Goal: Task Accomplishment & Management: Manage account settings

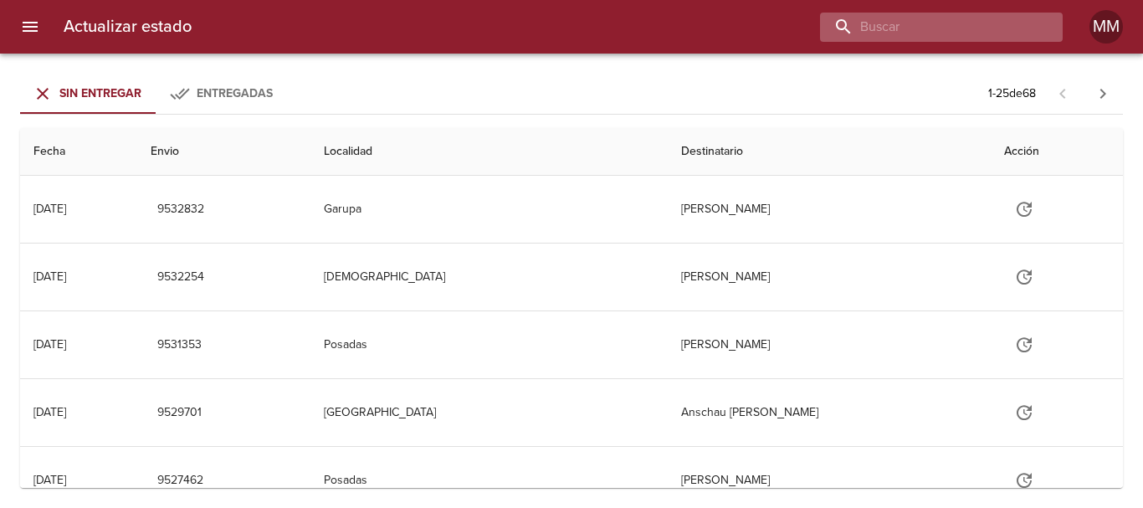
click at [953, 32] on input "buscar" at bounding box center [927, 27] width 214 height 29
click at [896, 28] on input "buscar" at bounding box center [927, 27] width 214 height 29
type input "267191"
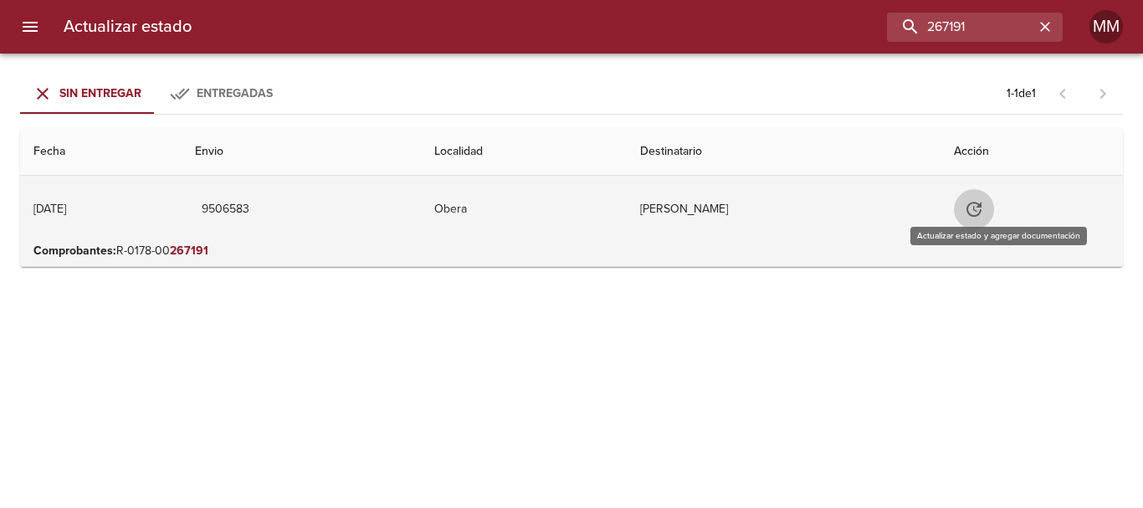
click at [992, 195] on button "Tabla de envíos del cliente" at bounding box center [974, 209] width 40 height 40
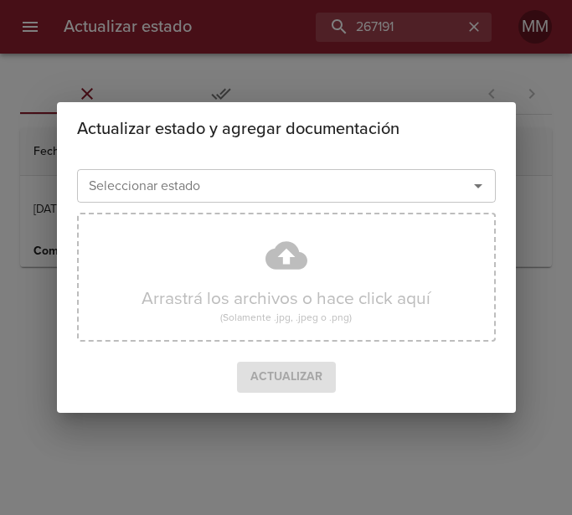
click at [249, 187] on input "Seleccionar estado" at bounding box center [261, 185] width 359 height 23
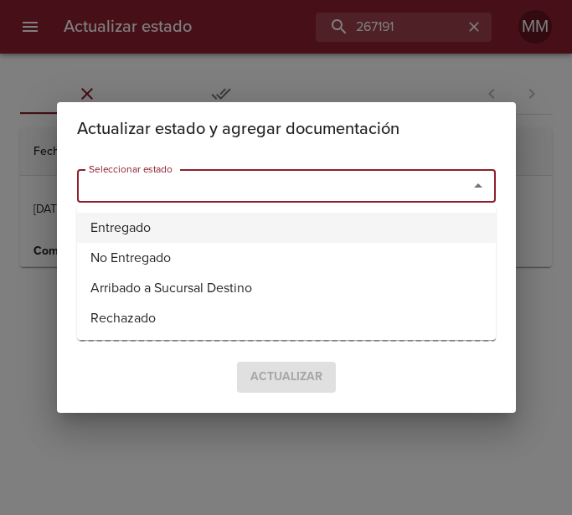
click at [218, 225] on li "Entregado" at bounding box center [286, 228] width 418 height 30
type input "Entregado"
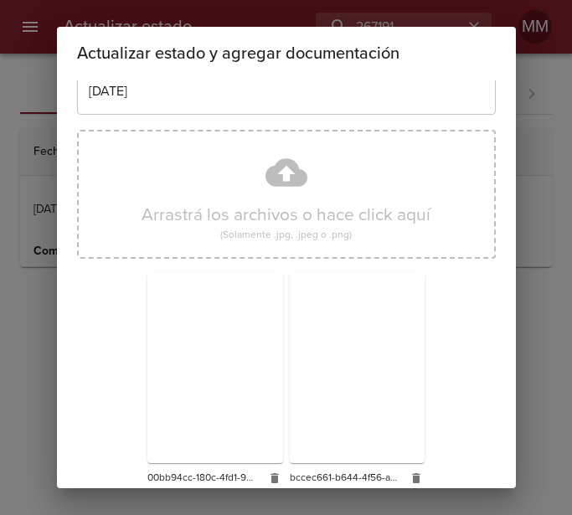
scroll to position [140, 0]
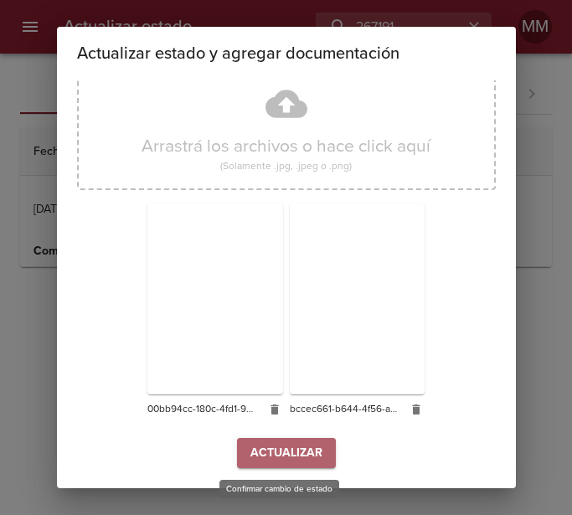
click at [263, 440] on button "Actualizar" at bounding box center [286, 453] width 99 height 31
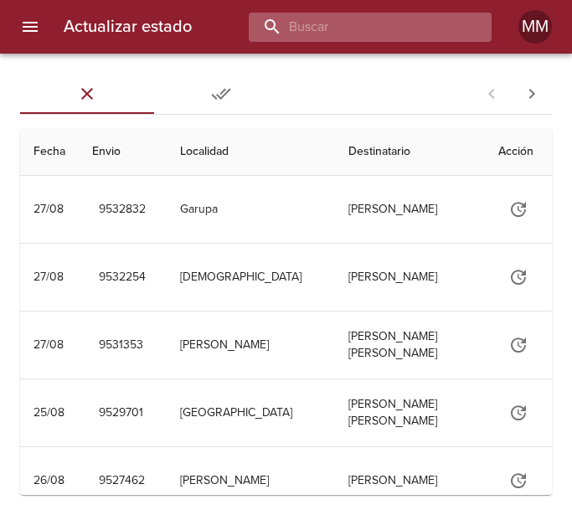
click at [398, 24] on input "buscar" at bounding box center [356, 27] width 214 height 29
click at [377, 33] on input "buscar" at bounding box center [356, 27] width 214 height 29
click at [326, 39] on input "buscar" at bounding box center [356, 27] width 214 height 29
type input "265966"
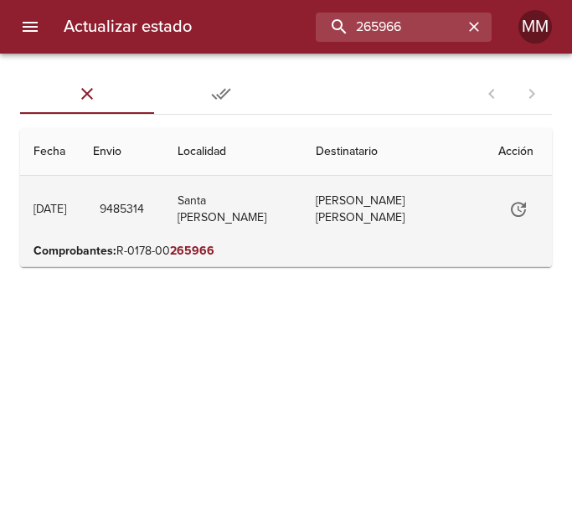
click at [382, 206] on td "Natalia Carolina Zamboni" at bounding box center [393, 209] width 182 height 67
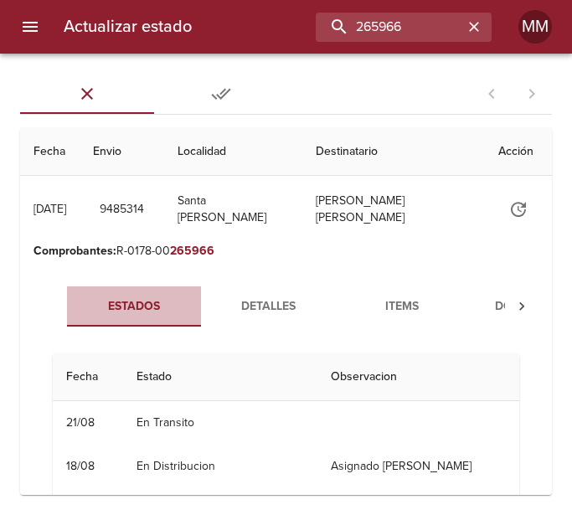
click at [141, 300] on span "Estados" at bounding box center [134, 306] width 114 height 21
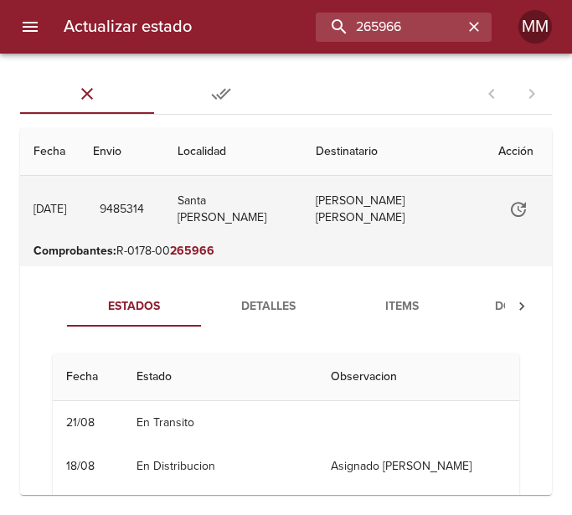
click at [164, 223] on td "9485314" at bounding box center [122, 209] width 85 height 67
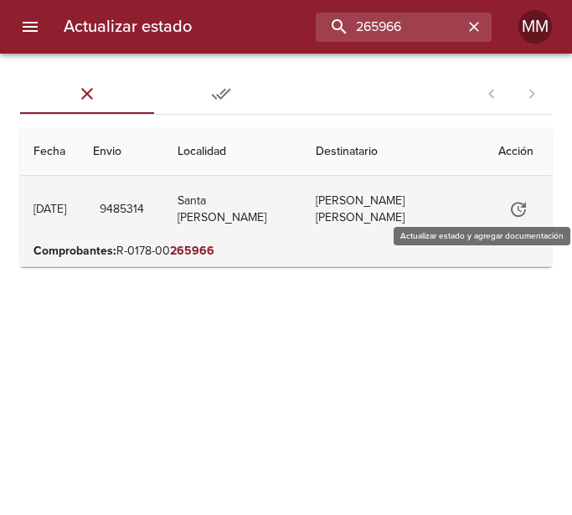
click at [508, 210] on icon "Tabla de envíos del cliente" at bounding box center [518, 209] width 20 height 20
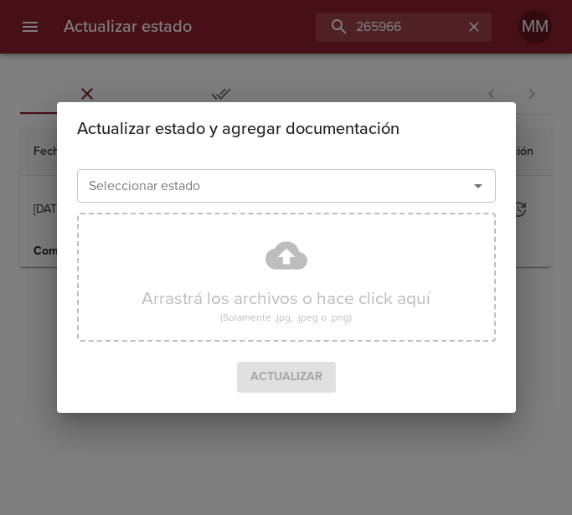
click at [479, 188] on icon "Abrir" at bounding box center [478, 186] width 20 height 20
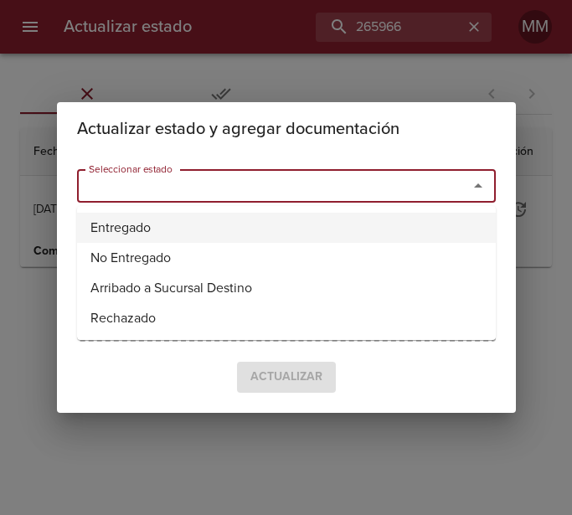
click at [110, 223] on li "Entregado" at bounding box center [286, 228] width 418 height 30
type input "Entregado"
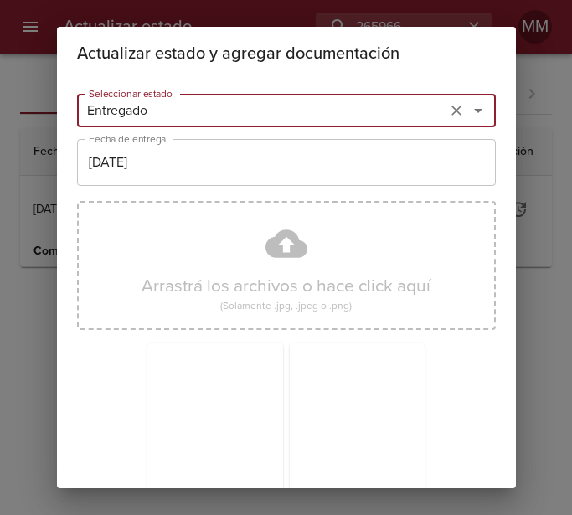
scroll to position [140, 0]
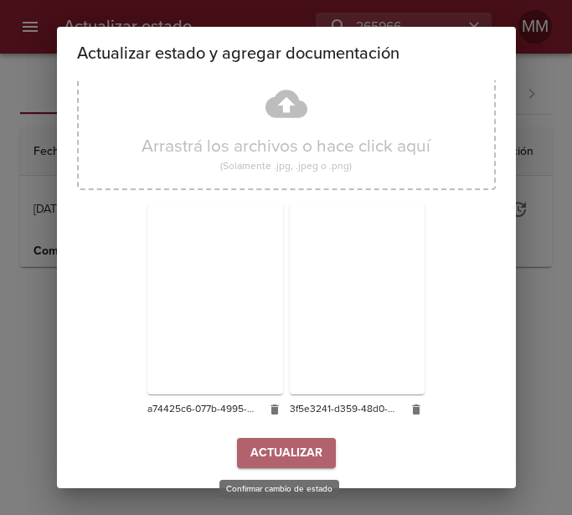
click at [275, 444] on span "Actualizar" at bounding box center [286, 453] width 72 height 21
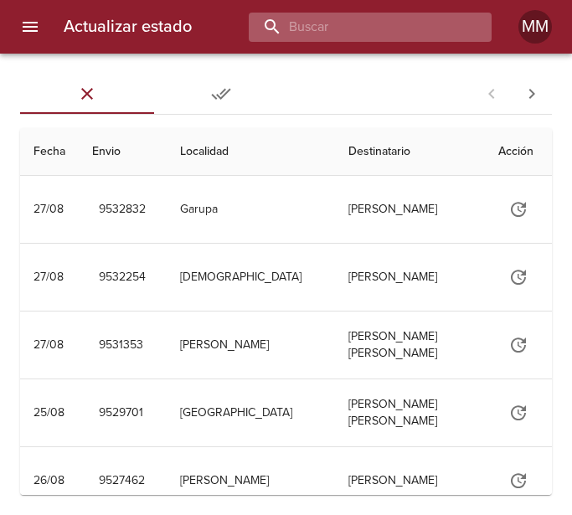
click at [372, 23] on input "buscar" at bounding box center [356, 27] width 214 height 29
type input "266952"
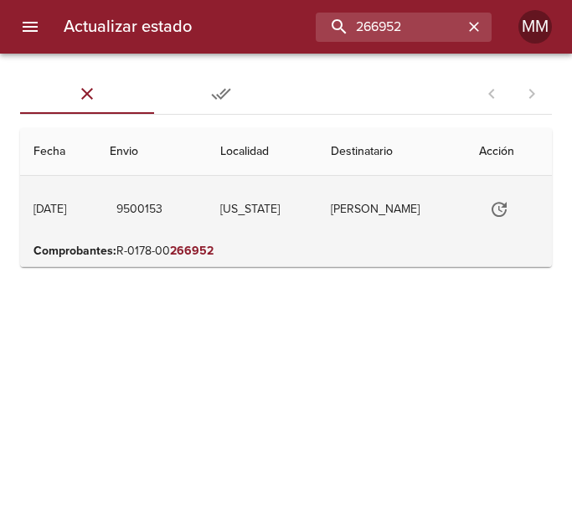
click at [352, 210] on td "[PERSON_NAME]" at bounding box center [391, 209] width 148 height 67
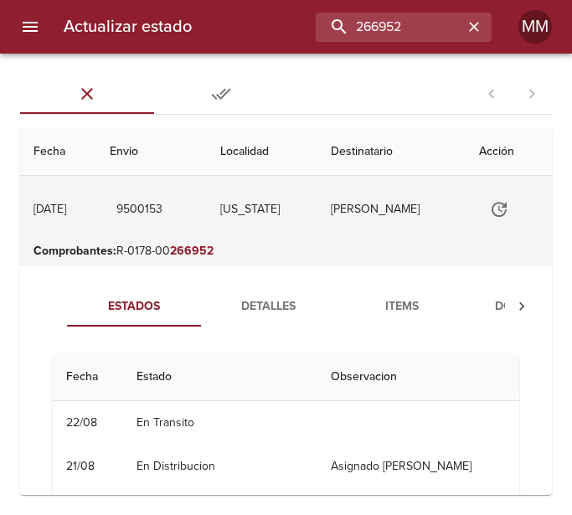
click at [495, 213] on icon "Tabla de envíos del cliente" at bounding box center [499, 209] width 20 height 20
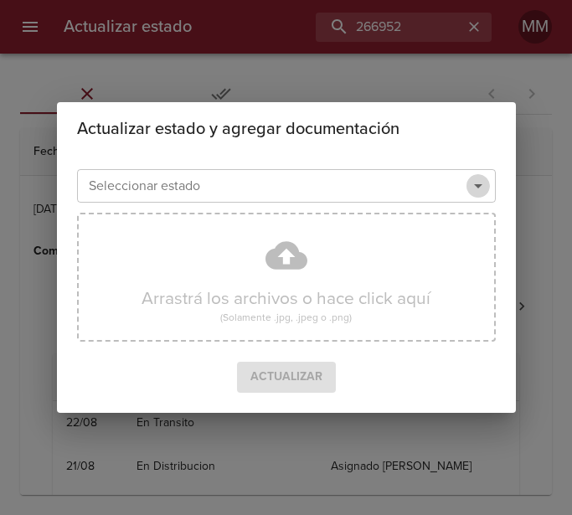
click at [480, 185] on icon "Abrir" at bounding box center [478, 186] width 8 height 4
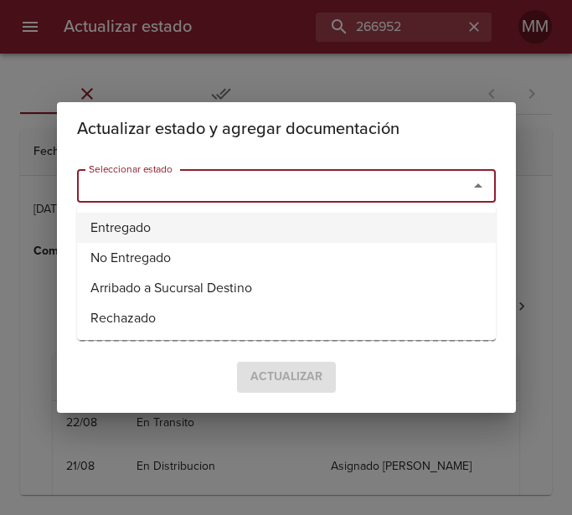
click at [216, 230] on li "Entregado" at bounding box center [286, 228] width 418 height 30
type input "Entregado"
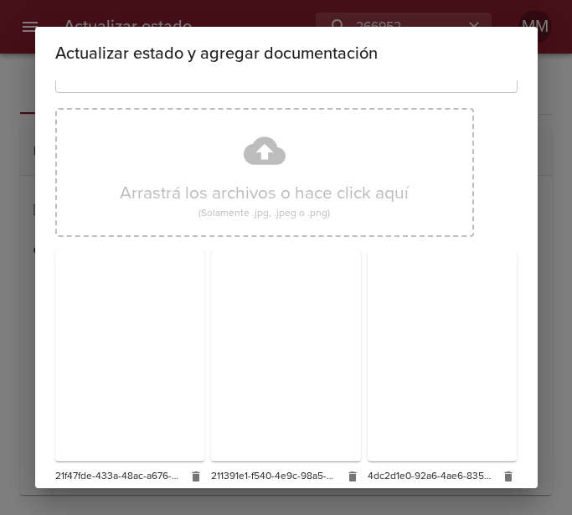
scroll to position [154, 0]
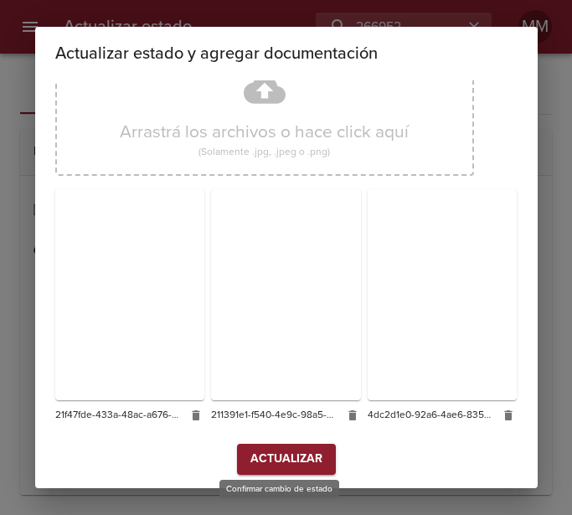
click at [293, 449] on span "Actualizar" at bounding box center [286, 459] width 72 height 21
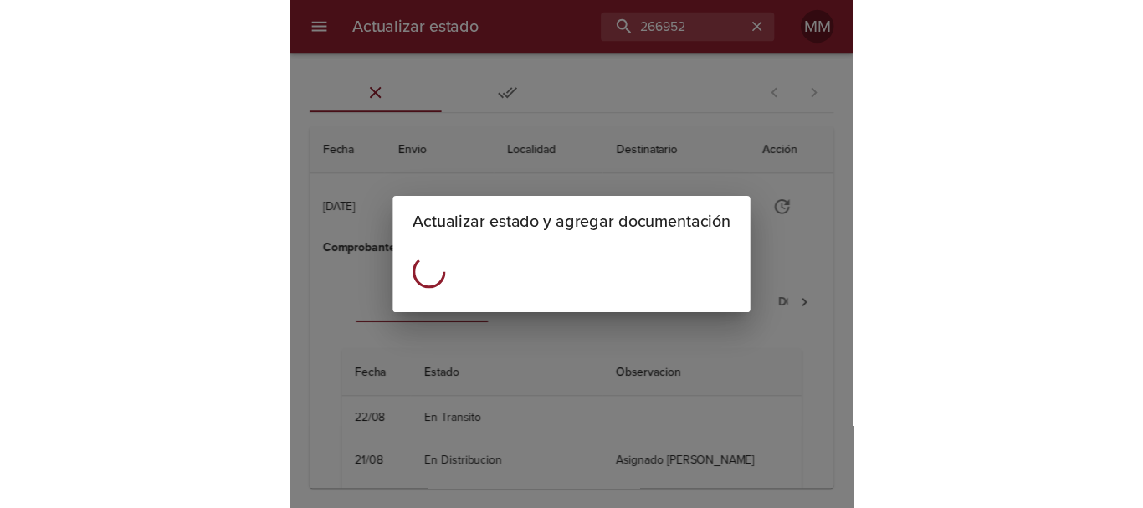
scroll to position [0, 0]
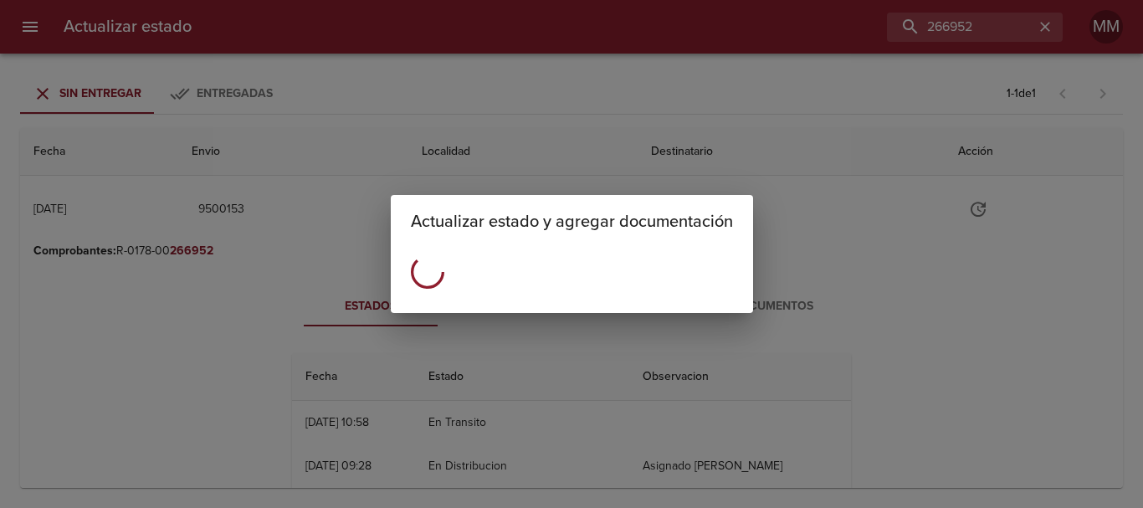
click at [299, 211] on div "Actualizar estado y agregar documentación" at bounding box center [571, 254] width 1143 height 508
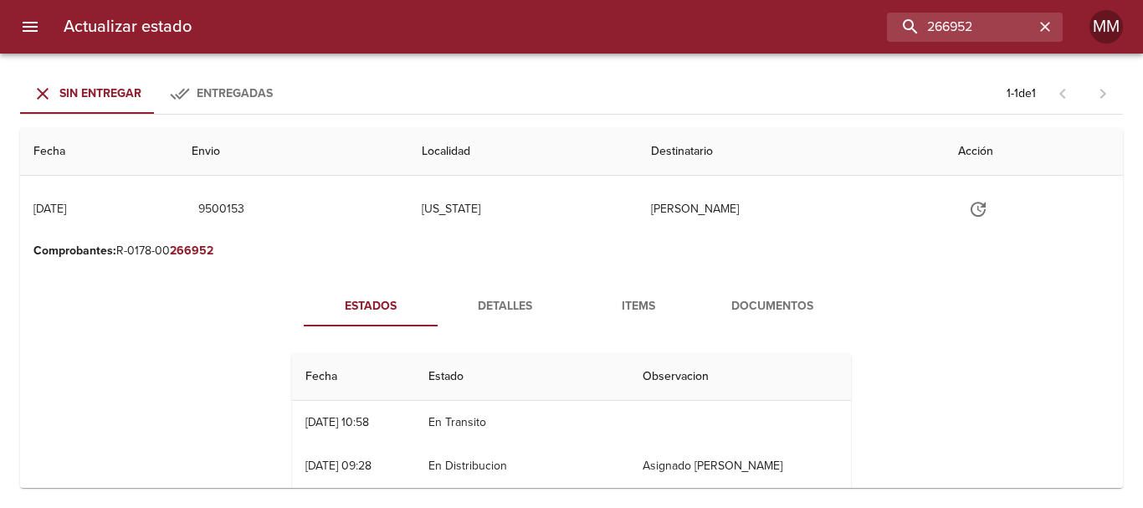
click at [299, 211] on div "Actualizar estado y agregar documentación" at bounding box center [571, 254] width 1143 height 508
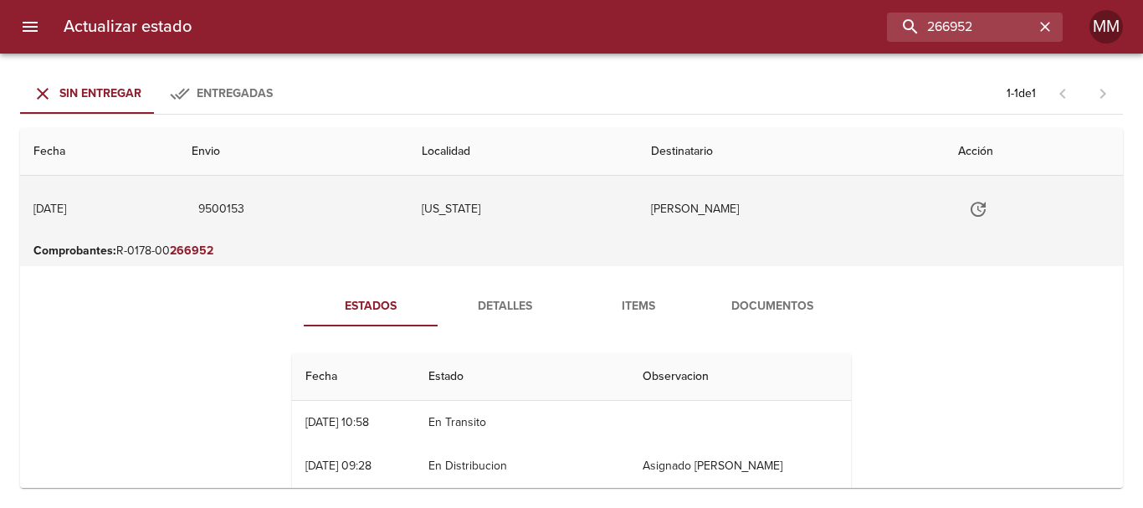
click at [527, 238] on td "Puerto Rico" at bounding box center [522, 209] width 229 height 67
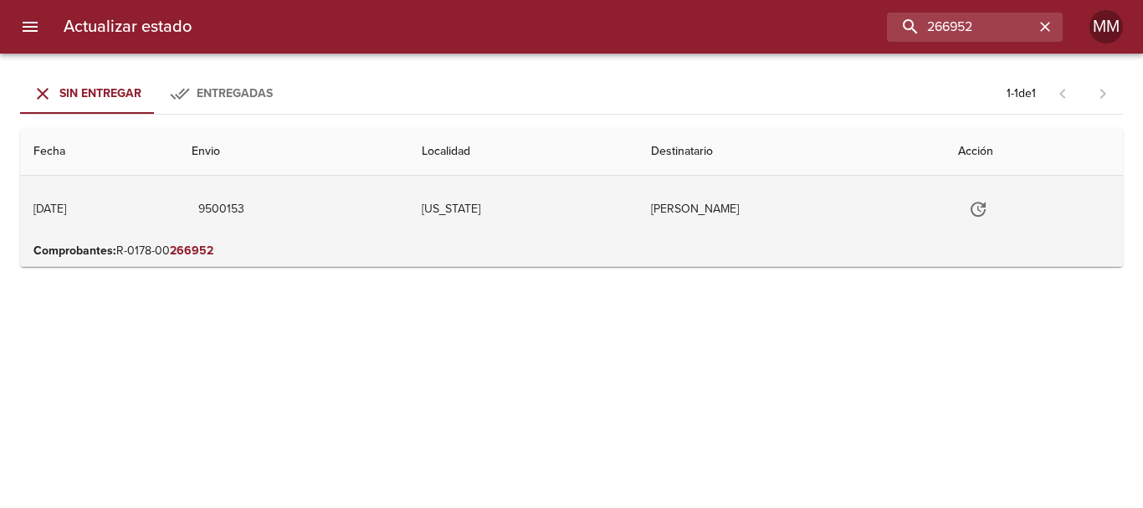
click at [509, 224] on td "Puerto Rico" at bounding box center [522, 209] width 229 height 67
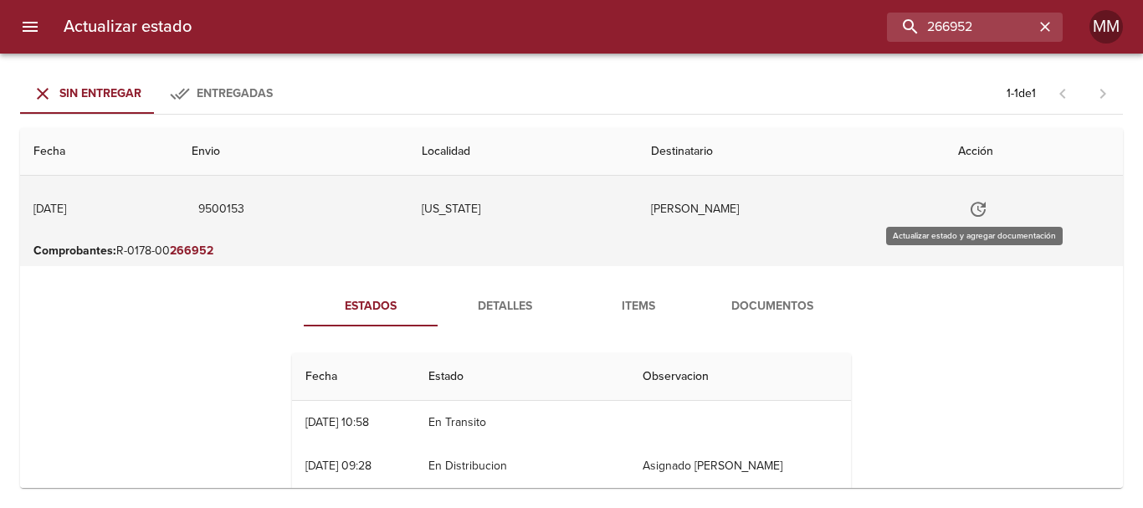
click at [571, 209] on icon "Tabla de envíos del cliente" at bounding box center [978, 209] width 20 height 20
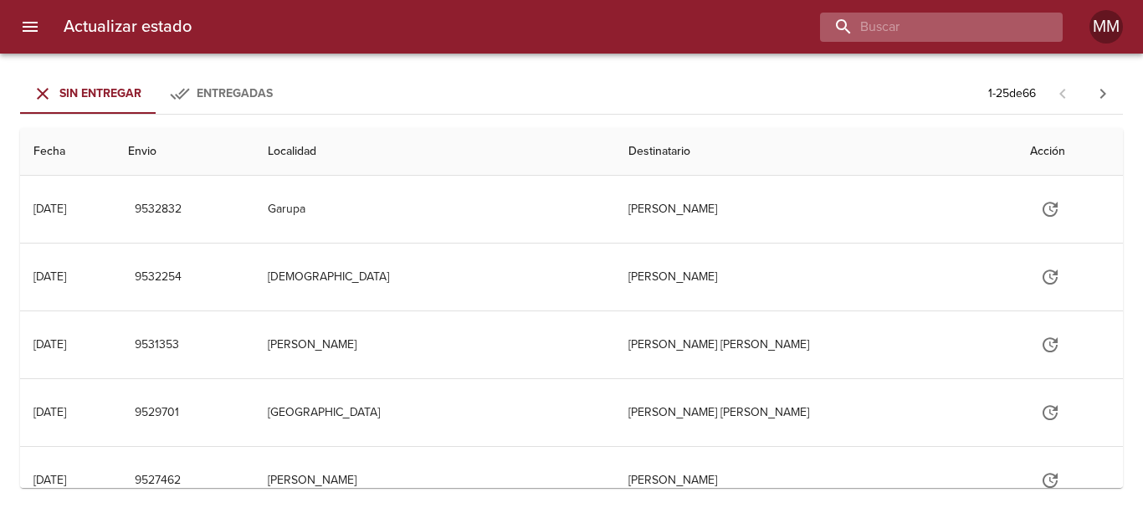
click at [943, 26] on input "buscar" at bounding box center [927, 27] width 214 height 29
type input "266952"
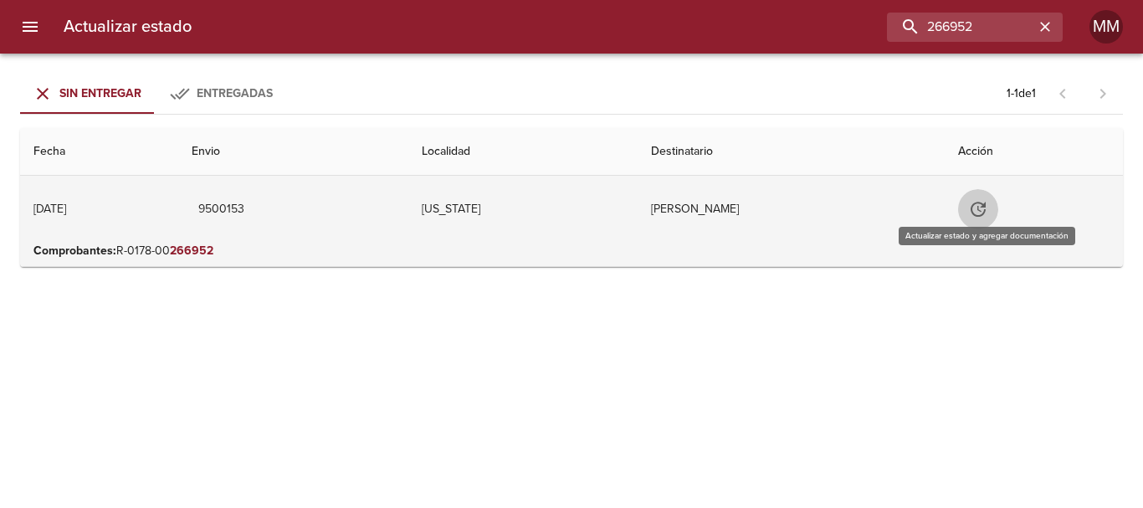
click at [979, 200] on icon "Tabla de envíos del cliente" at bounding box center [978, 209] width 20 height 20
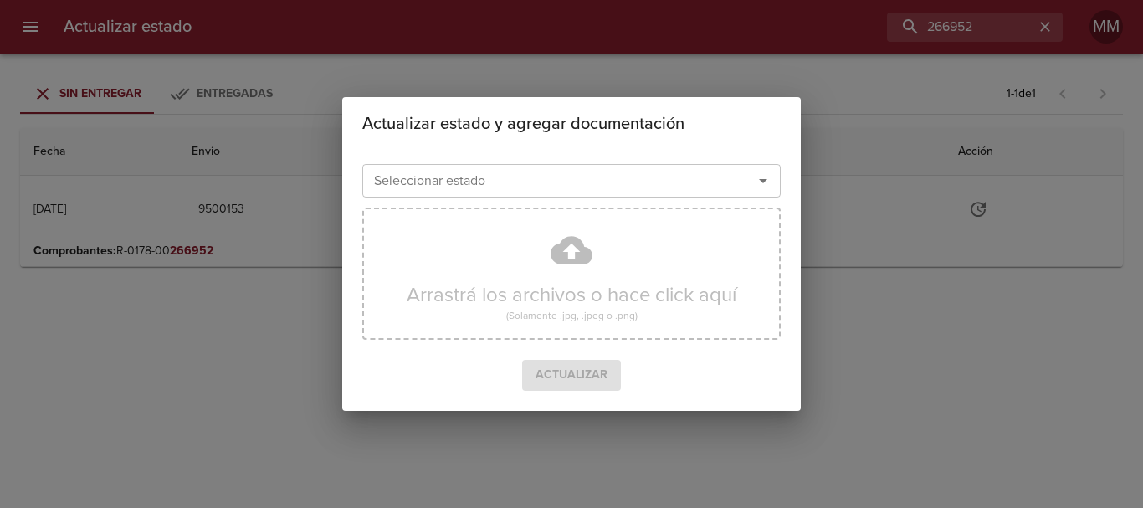
click at [736, 184] on div at bounding box center [752, 180] width 44 height 23
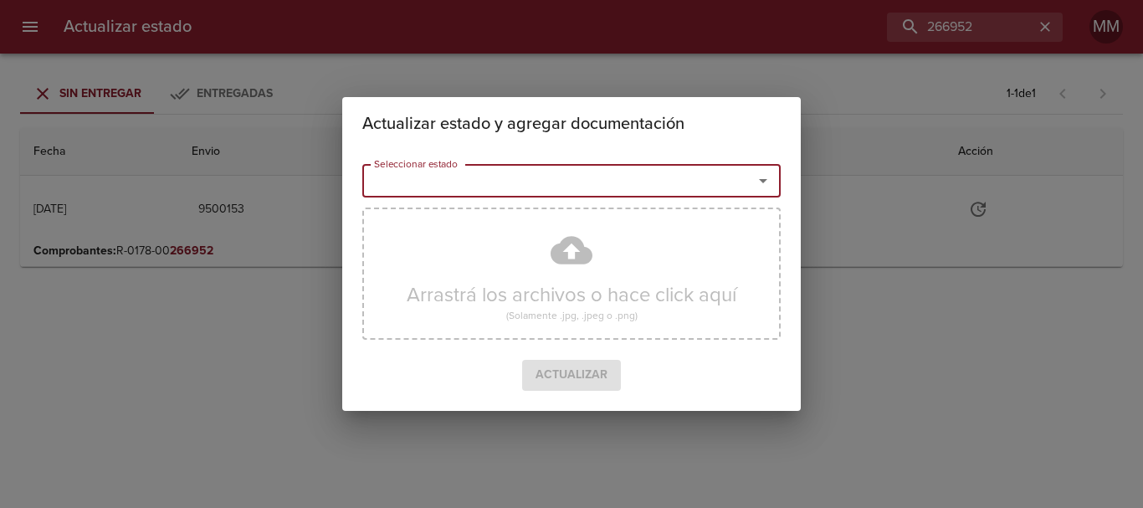
click at [769, 180] on icon "Abrir" at bounding box center [763, 181] width 20 height 20
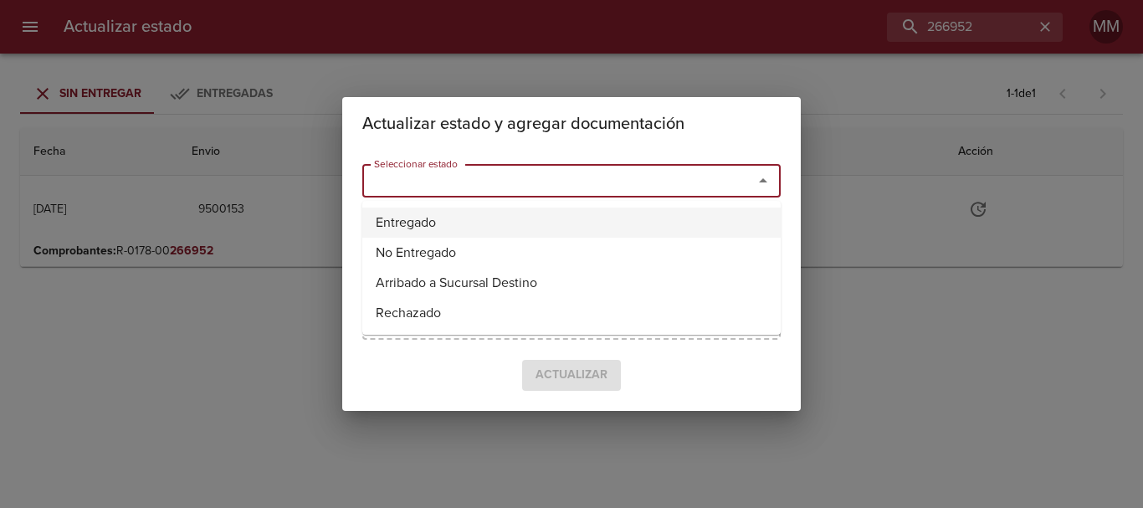
click at [538, 218] on li "Entregado" at bounding box center [571, 223] width 418 height 30
type input "Entregado"
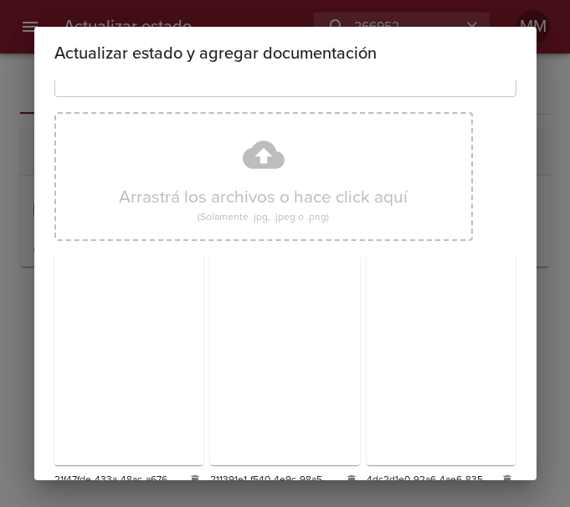
scroll to position [162, 0]
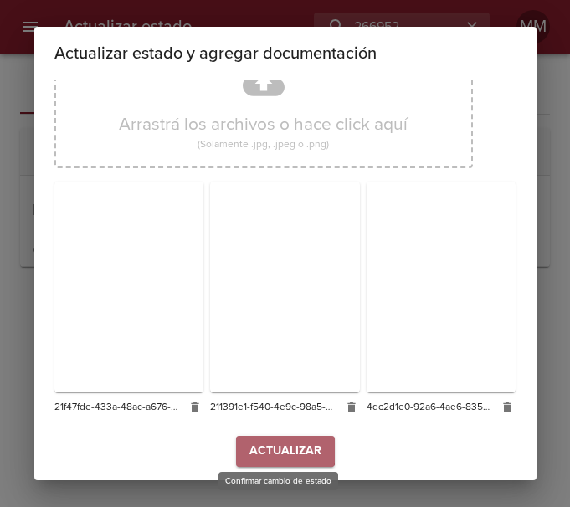
click at [249, 441] on span "Actualizar" at bounding box center [285, 451] width 72 height 21
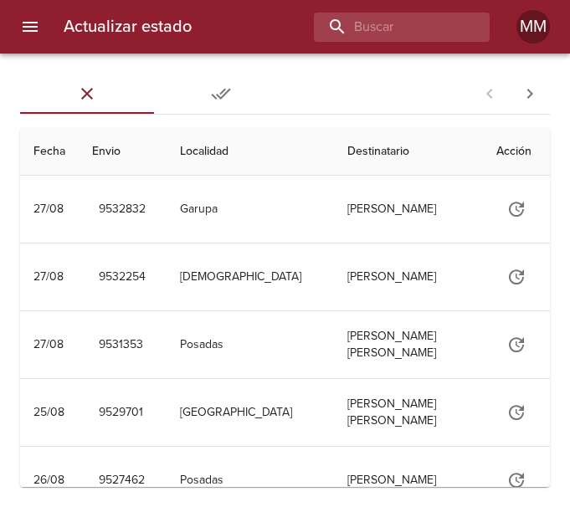
click at [210, 106] on button "Entregadas" at bounding box center [221, 94] width 134 height 40
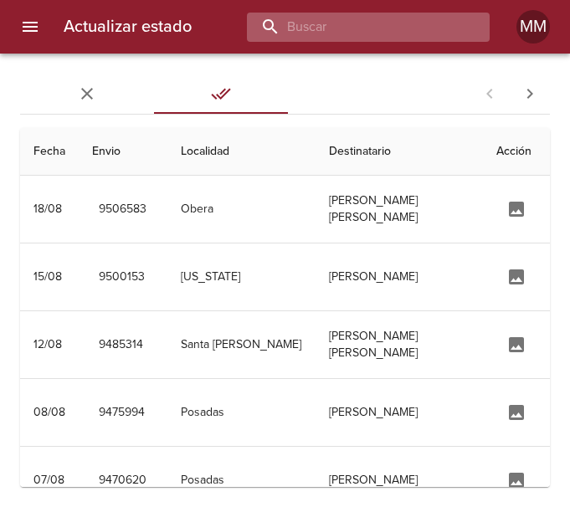
click at [406, 31] on input "buscar" at bounding box center [354, 27] width 214 height 29
type input "266952"
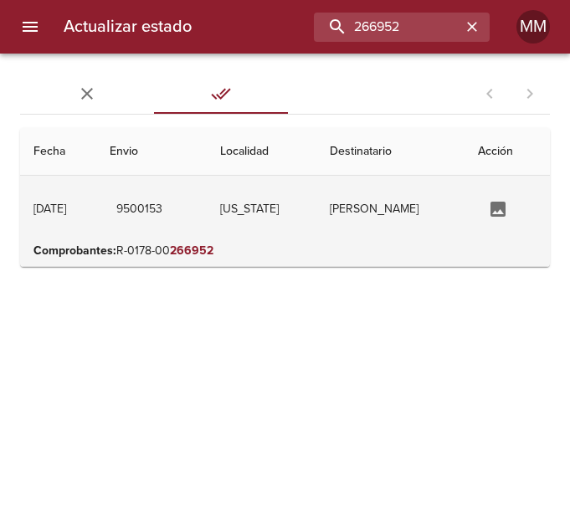
click at [300, 211] on td "Puerto Rico" at bounding box center [262, 209] width 110 height 67
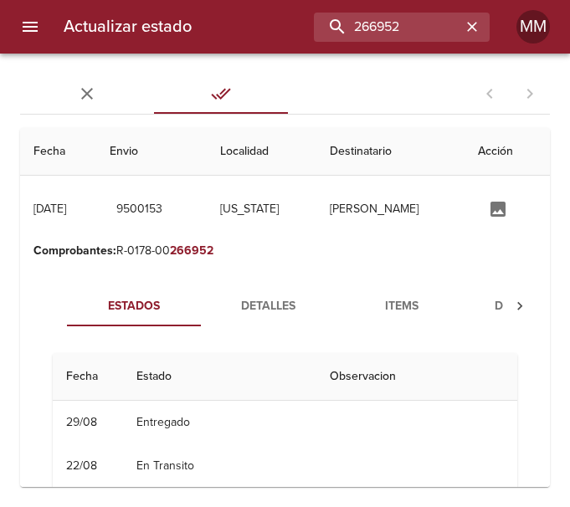
click at [316, 387] on th "Observacion" at bounding box center [416, 377] width 201 height 48
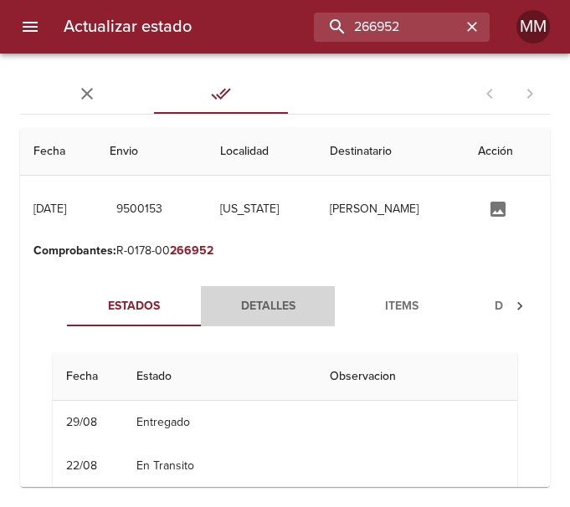
click at [305, 317] on button "Detalles" at bounding box center [268, 306] width 134 height 40
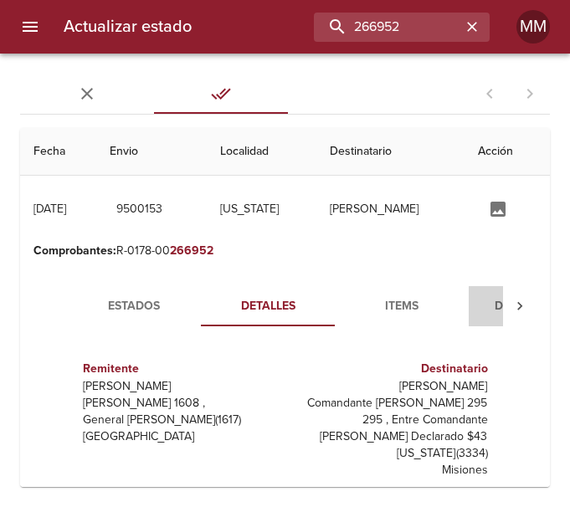
click at [489, 300] on span "Documentos" at bounding box center [536, 306] width 114 height 21
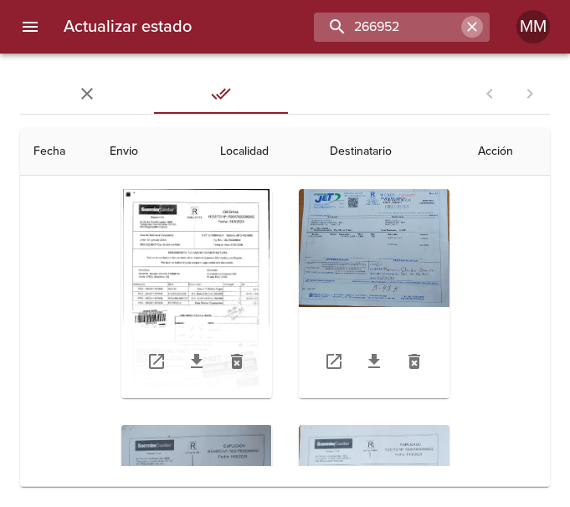
click at [462, 21] on button "button" at bounding box center [472, 27] width 22 height 22
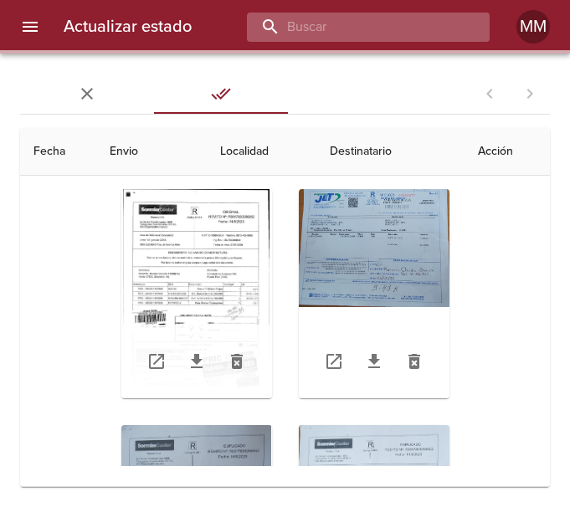
click at [401, 37] on input "buscar" at bounding box center [354, 27] width 214 height 29
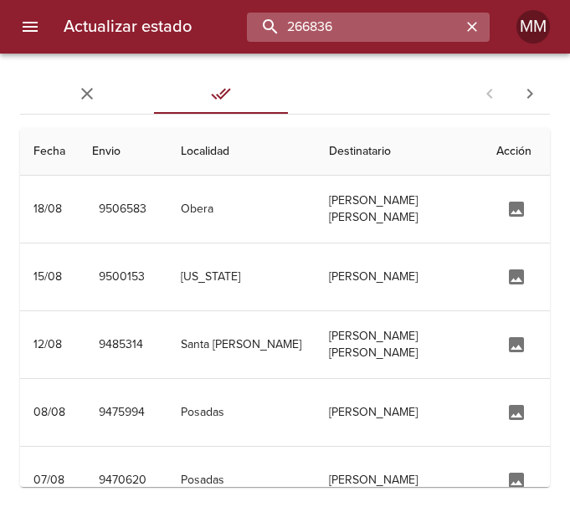
type input "266836"
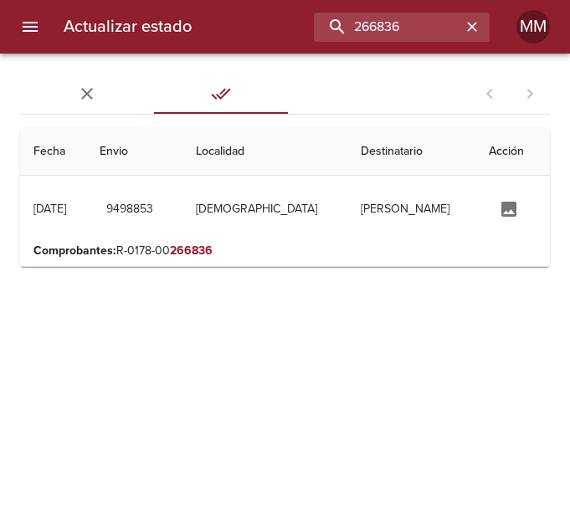
click at [105, 90] on span "Sin Entregar" at bounding box center [87, 94] width 114 height 20
click at [98, 98] on span "Sin Entregar" at bounding box center [87, 94] width 114 height 20
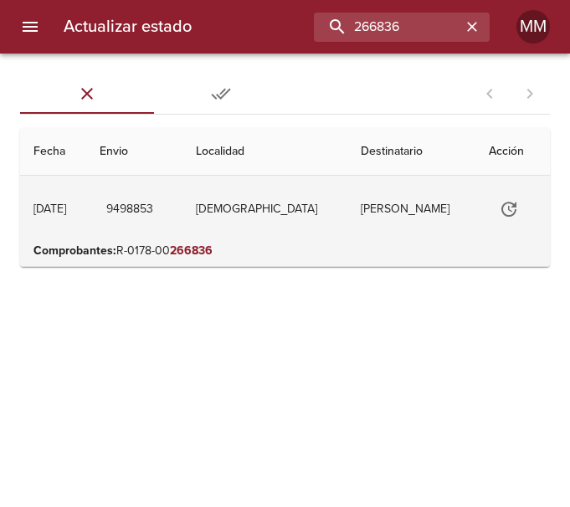
click at [347, 191] on td "Miguel Alejandro Cano" at bounding box center [411, 209] width 128 height 67
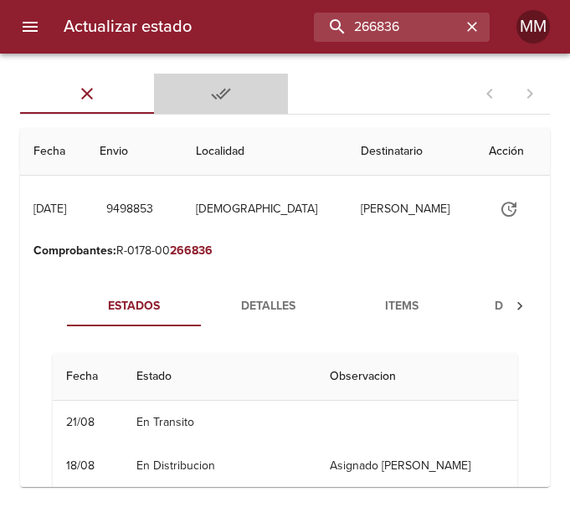
click at [187, 97] on span "Entregadas" at bounding box center [221, 94] width 114 height 20
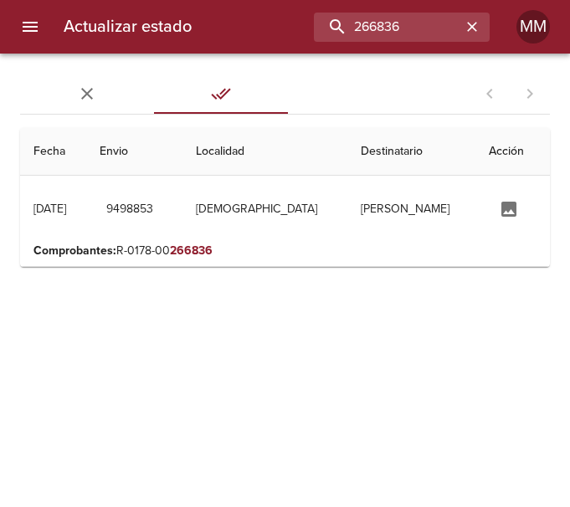
click at [96, 92] on icon "Tabs Envios" at bounding box center [87, 94] width 20 height 20
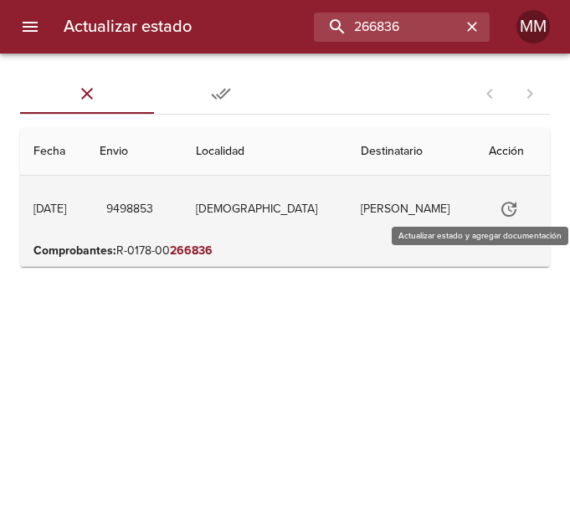
click at [499, 209] on icon "Tabla de envíos del cliente" at bounding box center [509, 209] width 20 height 20
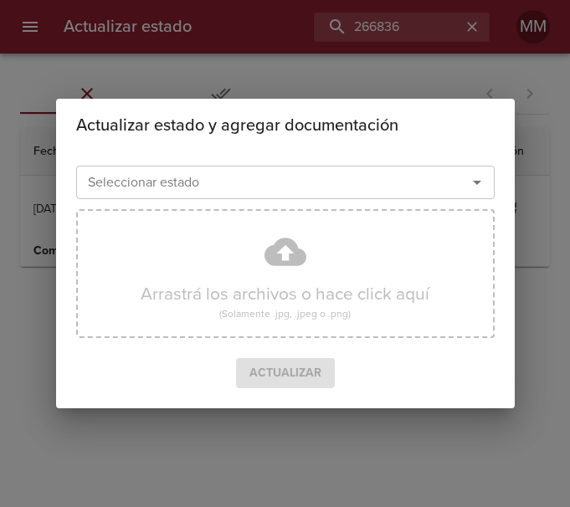
click at [413, 188] on input "Seleccionar estado" at bounding box center [260, 182] width 359 height 23
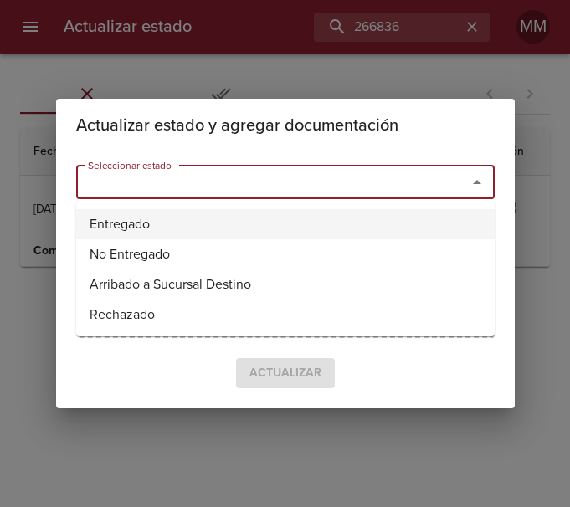
click at [116, 213] on li "Entregado" at bounding box center [285, 224] width 418 height 30
type input "Entregado"
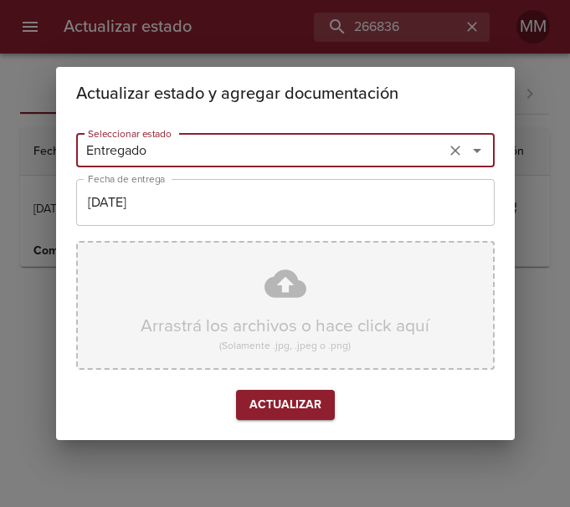
click at [191, 293] on div "Arrastrá los archivos o hace click aquí (Solamente .jpg, .jpeg o .png)" at bounding box center [285, 305] width 418 height 129
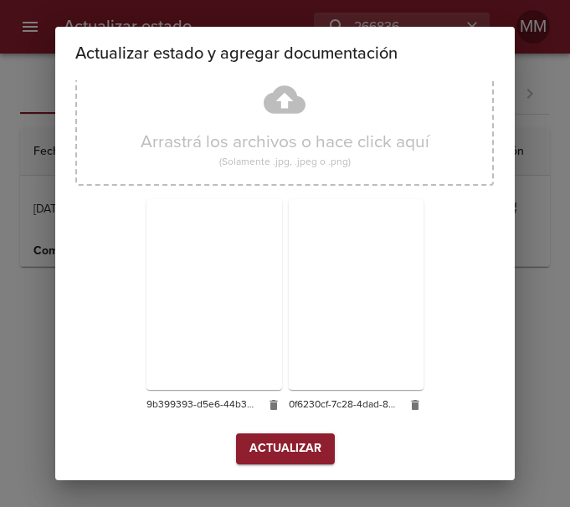
scroll to position [147, 0]
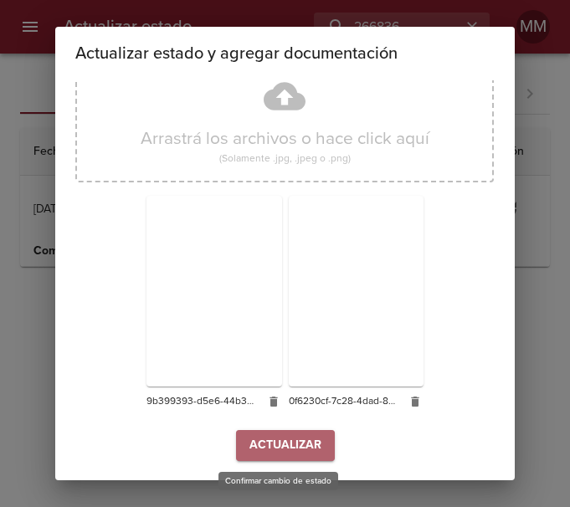
click at [286, 444] on span "Actualizar" at bounding box center [285, 445] width 72 height 21
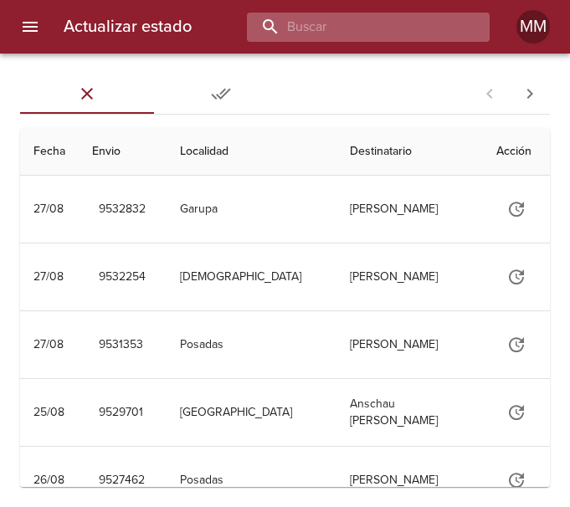
click at [365, 24] on input "buscar" at bounding box center [354, 27] width 214 height 29
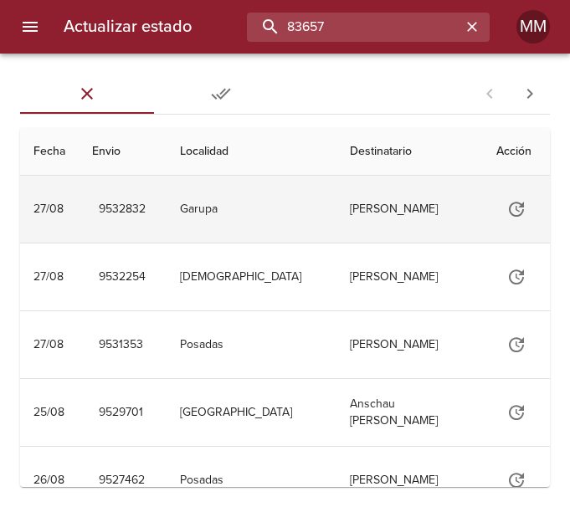
type input "83657"
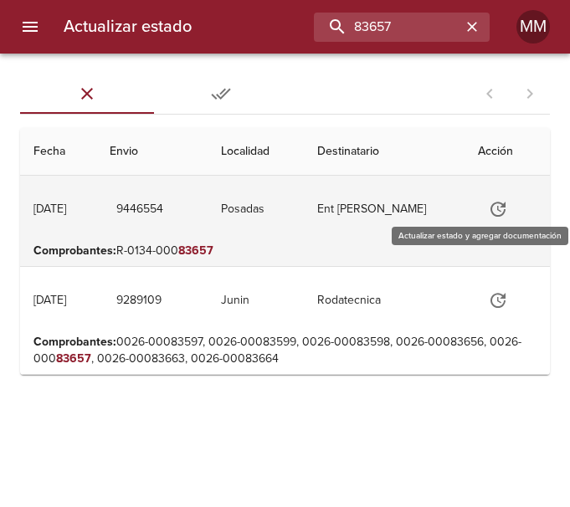
click at [508, 208] on icon "Tabla de envíos del cliente" at bounding box center [498, 209] width 20 height 20
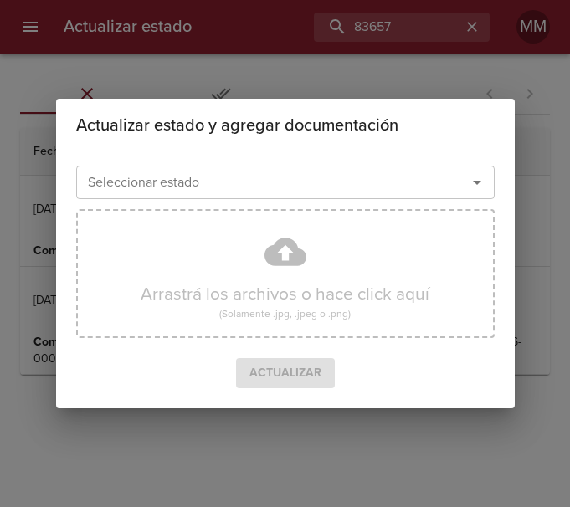
click at [475, 189] on icon "Abrir" at bounding box center [477, 182] width 20 height 20
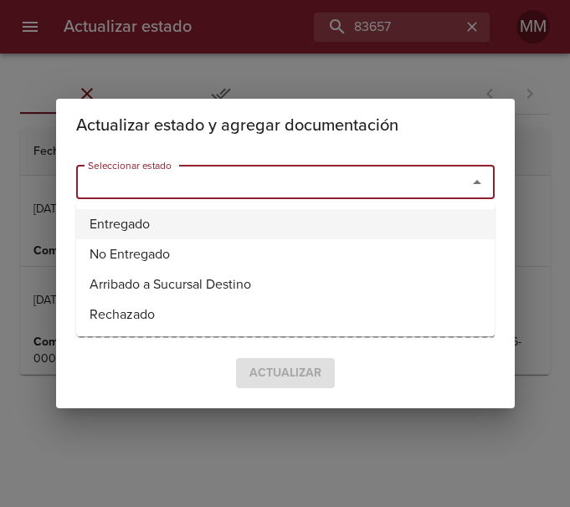
click at [172, 232] on li "Entregado" at bounding box center [285, 224] width 418 height 30
type input "Entregado"
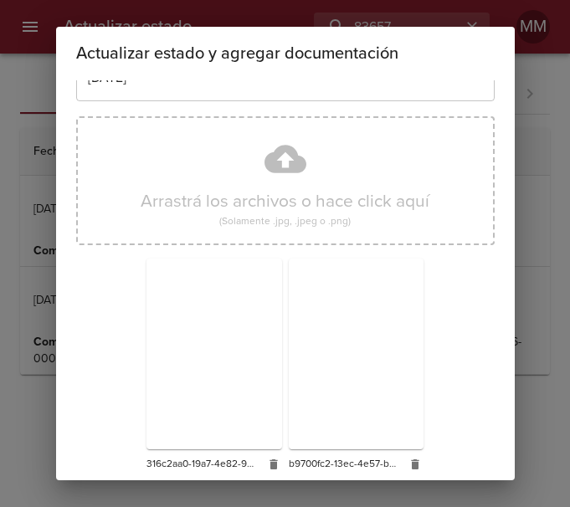
scroll to position [147, 0]
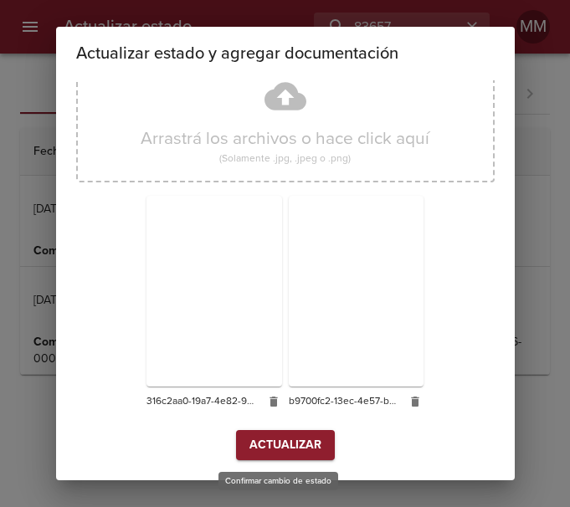
click at [266, 440] on span "Actualizar" at bounding box center [285, 445] width 72 height 21
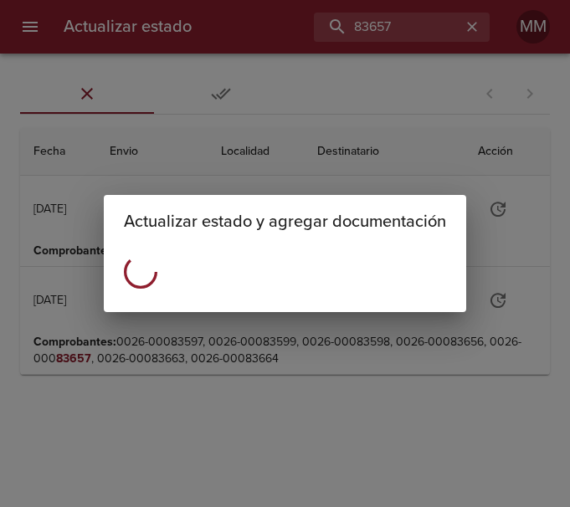
scroll to position [0, 0]
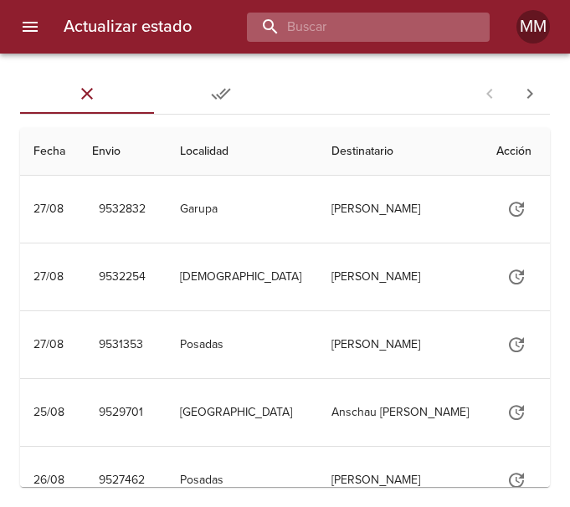
click at [357, 25] on input "buscar" at bounding box center [354, 27] width 214 height 29
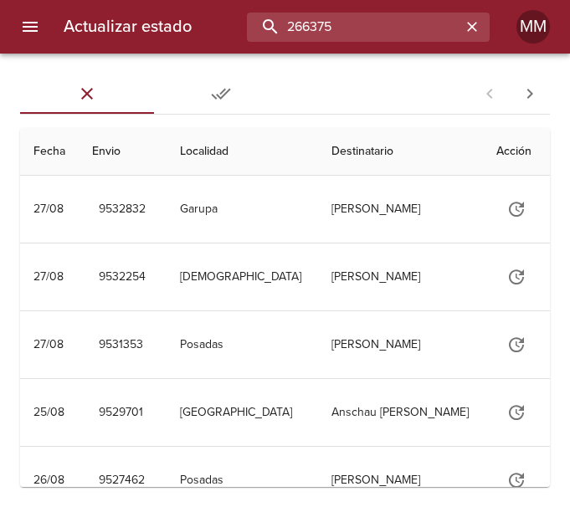
type input "266375"
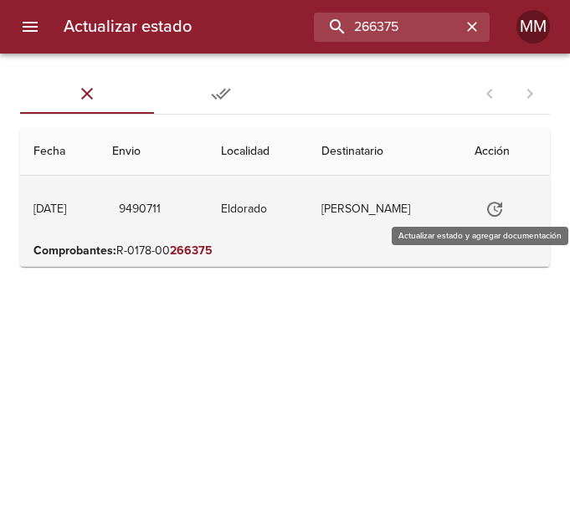
click at [505, 209] on icon "Tabla de envíos del cliente" at bounding box center [495, 209] width 20 height 20
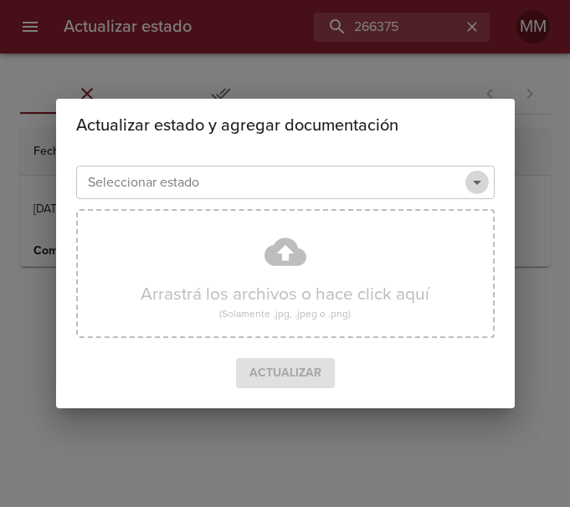
click at [478, 176] on icon "Abrir" at bounding box center [477, 182] width 20 height 20
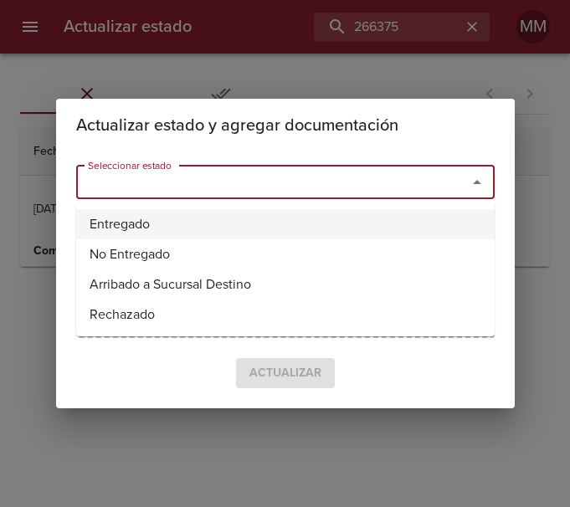
click at [224, 230] on li "Entregado" at bounding box center [285, 224] width 418 height 30
type input "Entregado"
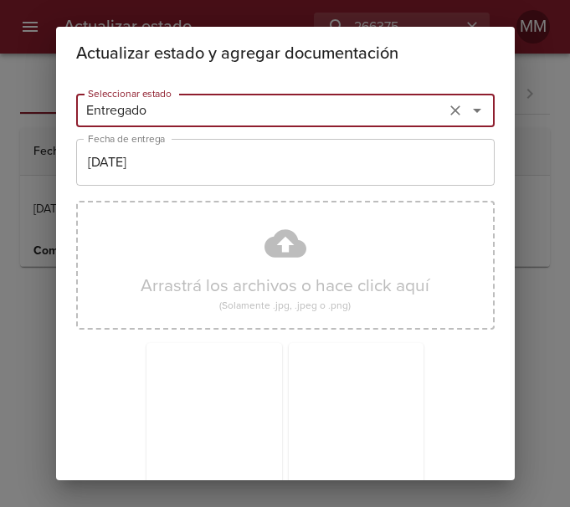
scroll to position [147, 0]
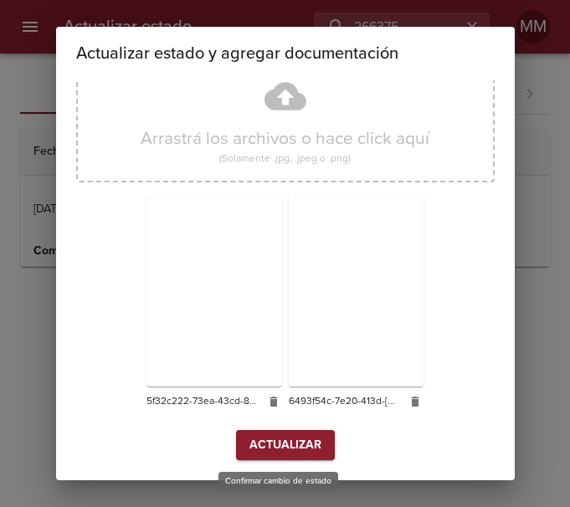
click at [282, 448] on span "Actualizar" at bounding box center [285, 445] width 72 height 21
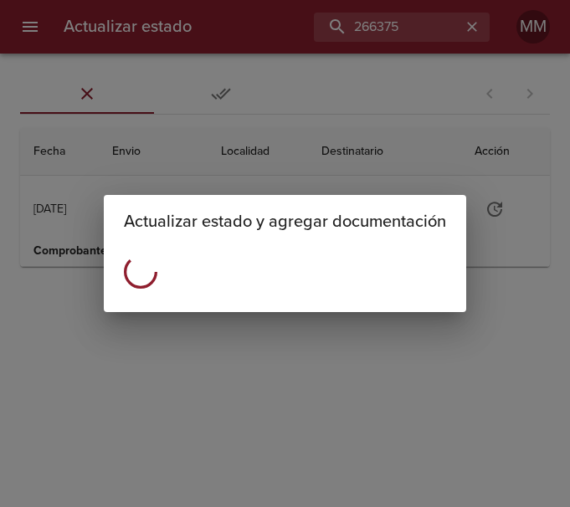
scroll to position [0, 0]
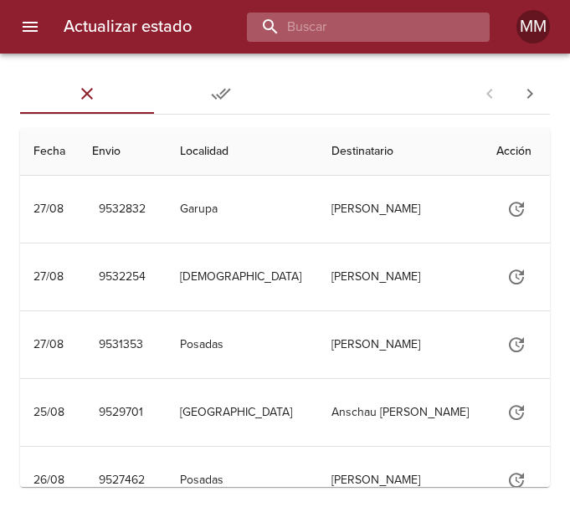
click at [378, 13] on input "buscar" at bounding box center [354, 27] width 214 height 29
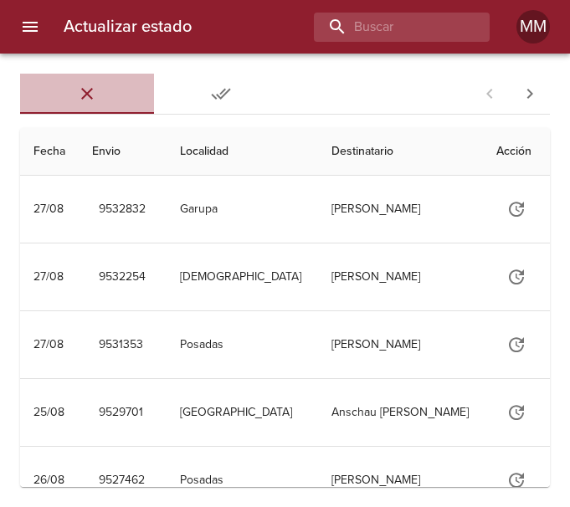
click at [85, 108] on button "Sin Entregar" at bounding box center [87, 94] width 134 height 40
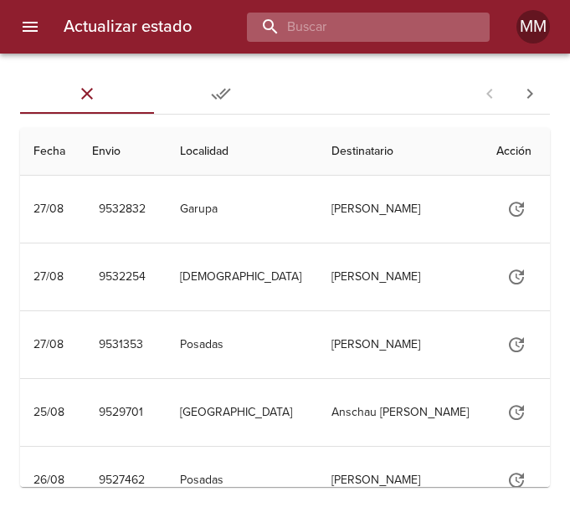
click at [340, 24] on input "buscar" at bounding box center [354, 27] width 214 height 29
type input "265619"
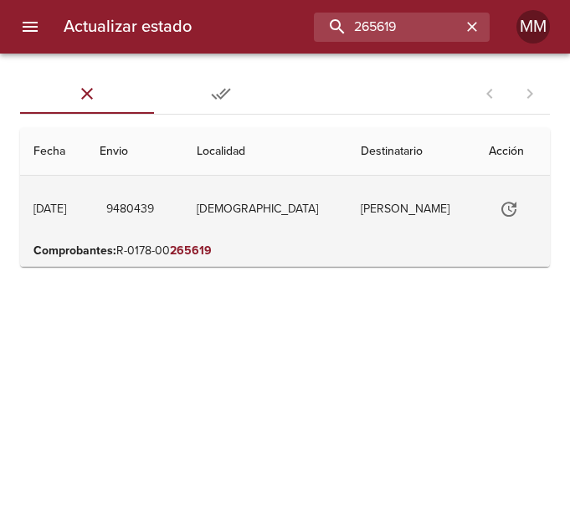
click at [397, 211] on td "Miguel Alejandro Cano" at bounding box center [411, 209] width 128 height 67
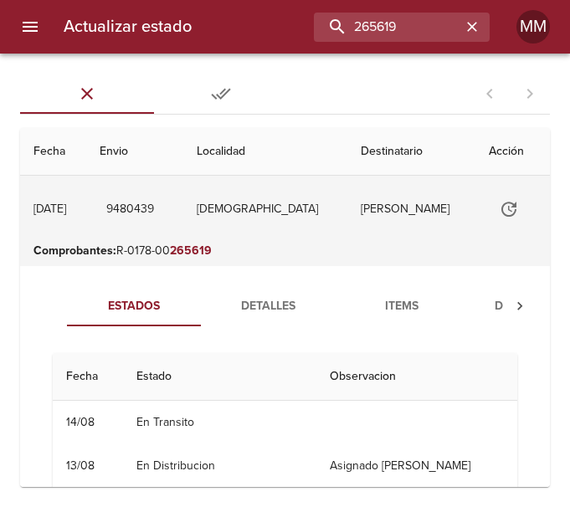
click at [516, 210] on button "Tabla de envíos del cliente" at bounding box center [509, 209] width 40 height 40
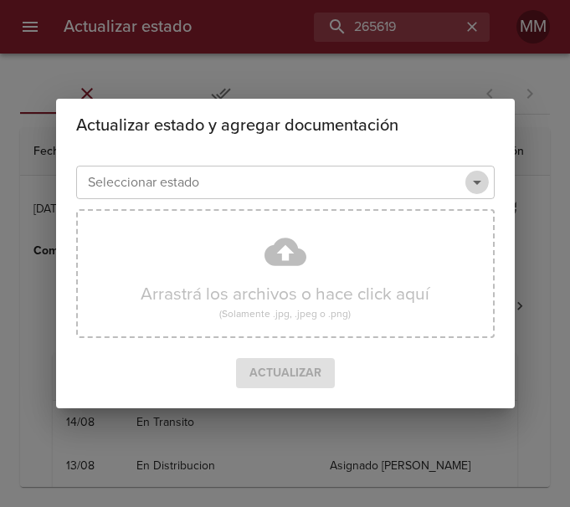
click at [483, 182] on icon "Abrir" at bounding box center [477, 182] width 20 height 20
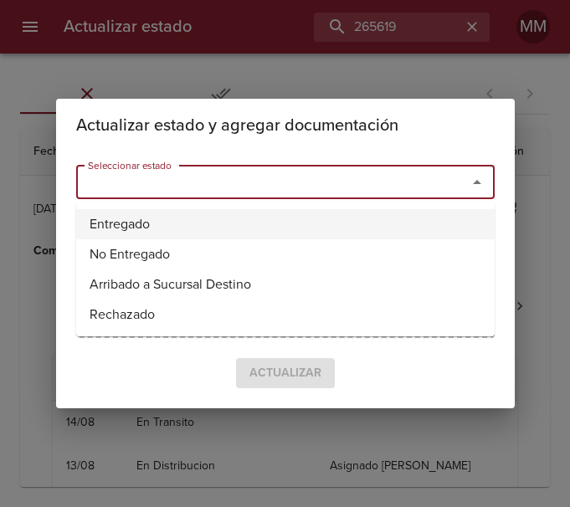
click at [175, 219] on li "Entregado" at bounding box center [285, 224] width 418 height 30
type input "Entregado"
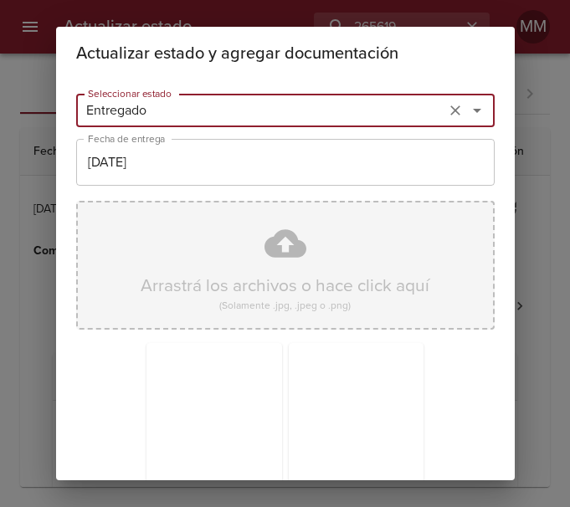
scroll to position [147, 0]
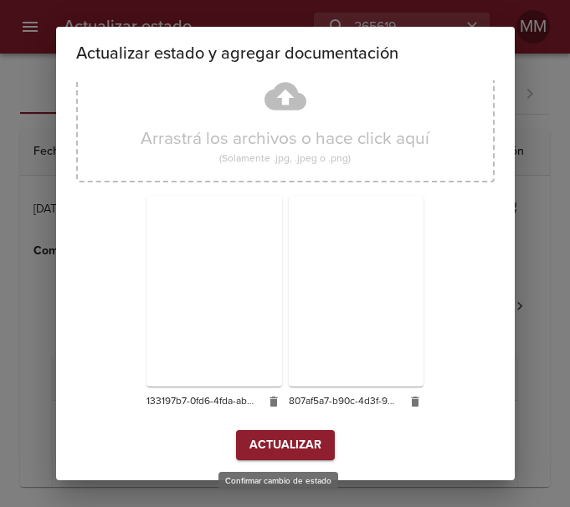
click at [290, 445] on span "Actualizar" at bounding box center [285, 445] width 72 height 21
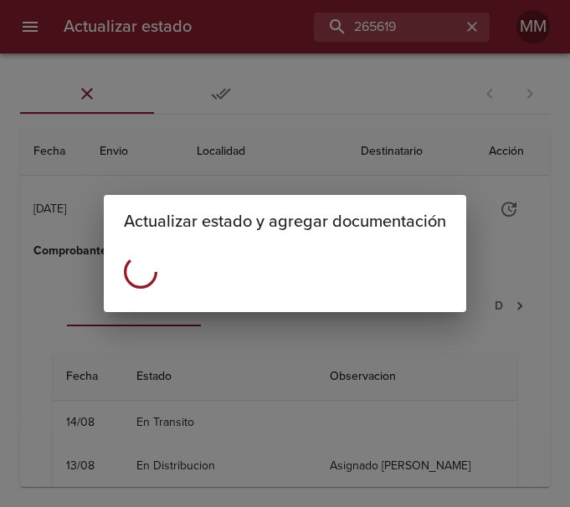
scroll to position [0, 0]
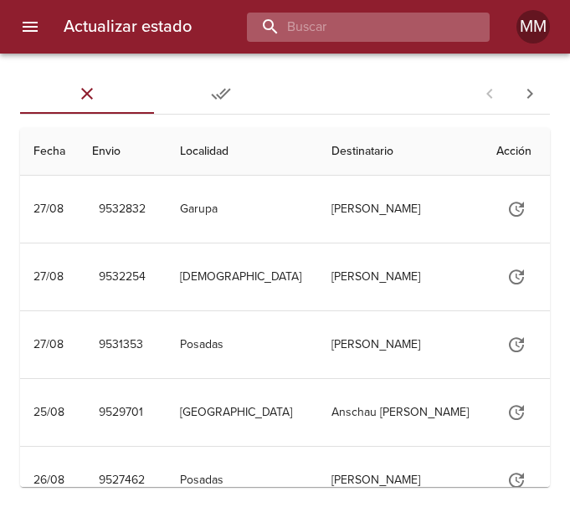
click at [404, 36] on input "buscar" at bounding box center [354, 27] width 214 height 29
type input "266384"
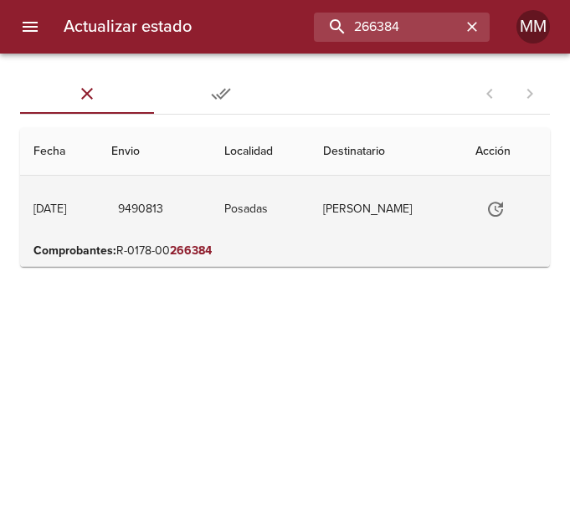
click at [269, 222] on td "Posadas" at bounding box center [260, 209] width 99 height 67
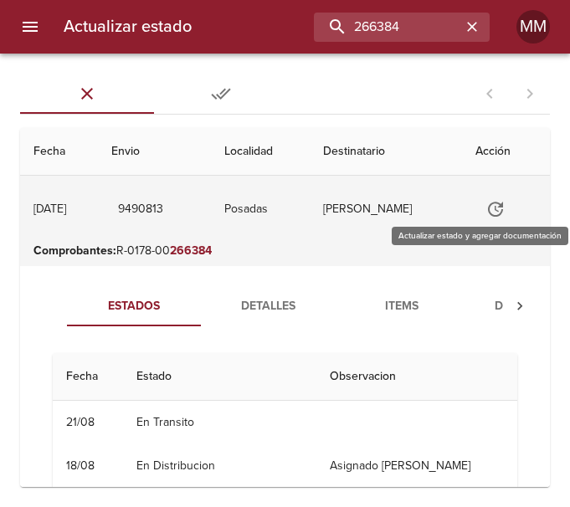
click at [500, 206] on icon "Tabla de envíos del cliente" at bounding box center [495, 209] width 15 height 15
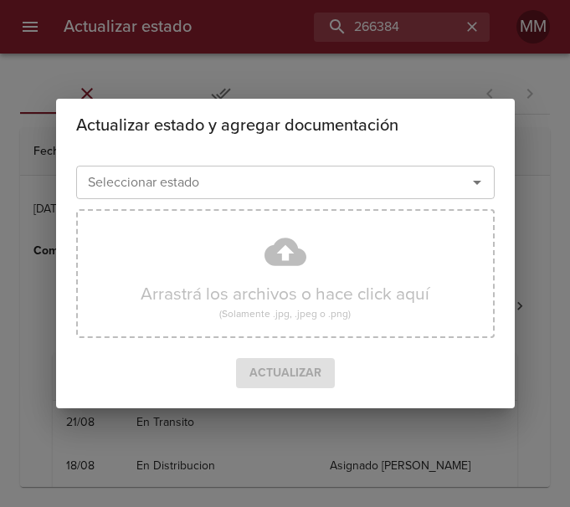
click at [344, 72] on div "Actualizar estado y agregar documentación Seleccionar estado Seleccionar estado…" at bounding box center [285, 253] width 570 height 507
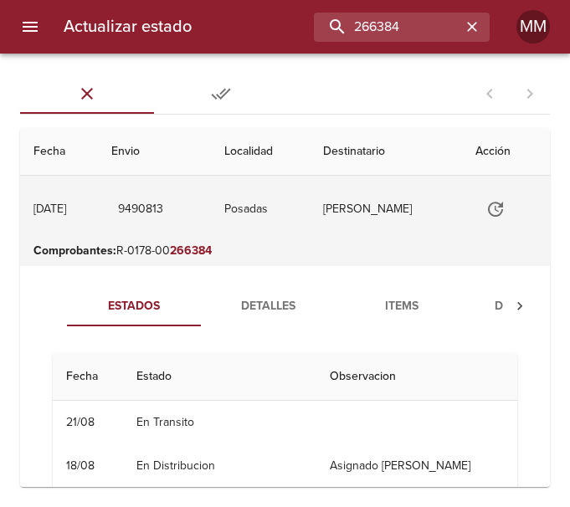
click at [410, 200] on td "[PERSON_NAME]" at bounding box center [385, 209] width 151 height 67
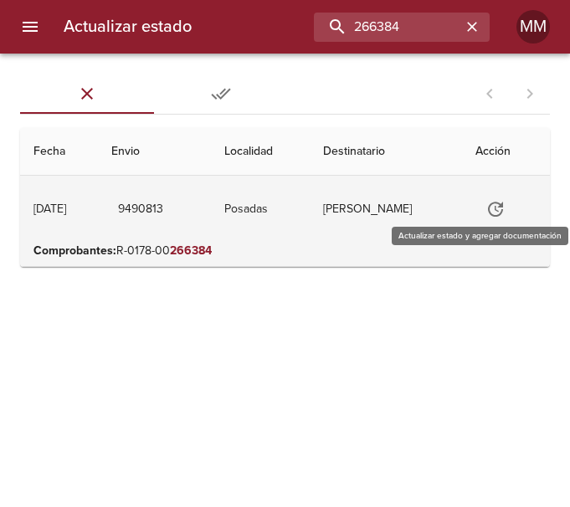
click at [506, 203] on icon "Tabla de envíos del cliente" at bounding box center [495, 209] width 20 height 20
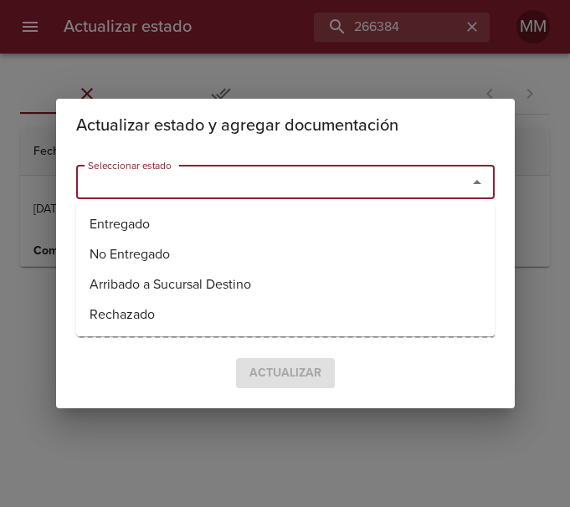
click at [292, 186] on input "Seleccionar estado" at bounding box center [260, 182] width 359 height 23
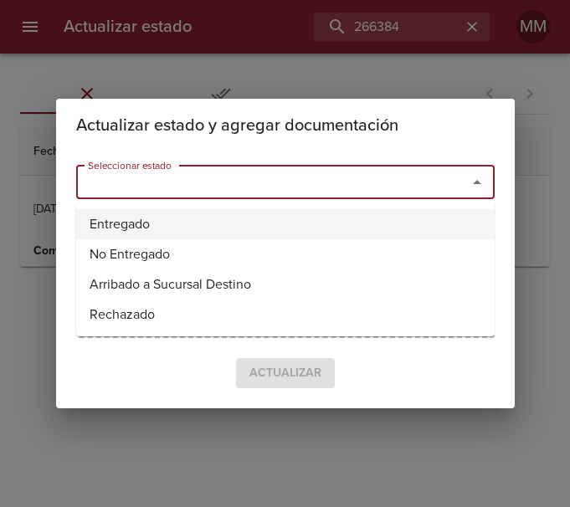
click at [232, 238] on li "Entregado" at bounding box center [285, 224] width 418 height 30
type input "Entregado"
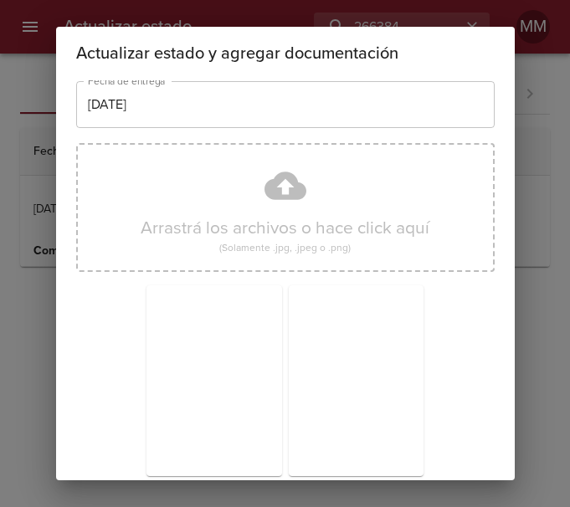
scroll to position [147, 0]
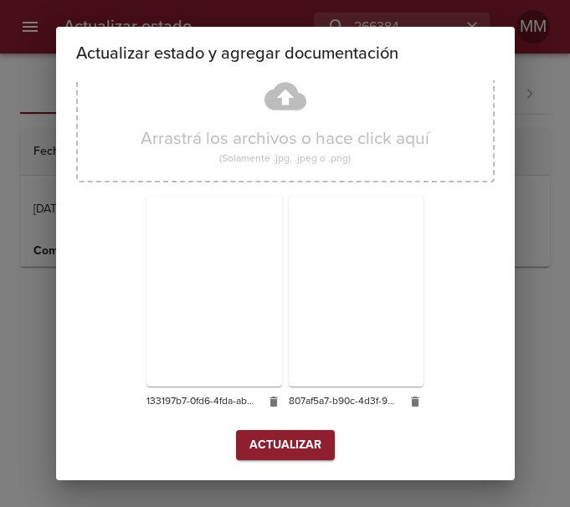
click at [10, 331] on div "Actualizar estado y agregar documentación Seleccionar estado Entregado Seleccio…" at bounding box center [285, 253] width 570 height 507
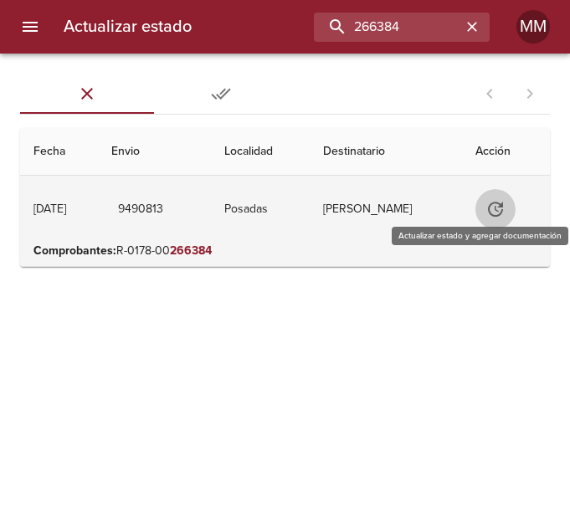
click at [513, 208] on button "Tabla de envíos del cliente" at bounding box center [495, 209] width 40 height 40
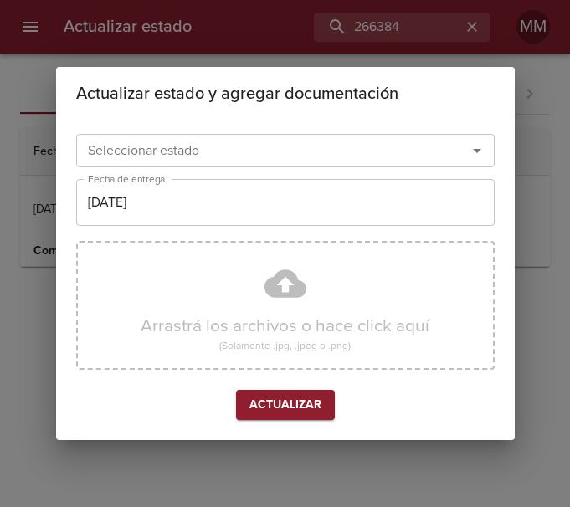
click at [444, 157] on div at bounding box center [466, 150] width 44 height 23
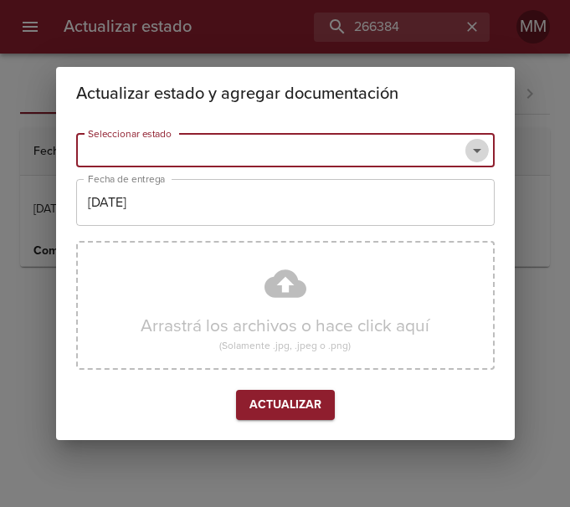
click at [476, 147] on icon "Abrir" at bounding box center [477, 151] width 20 height 20
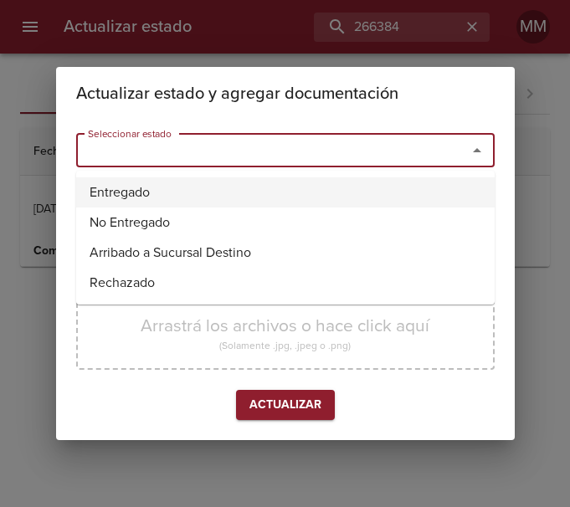
click at [248, 200] on li "Entregado" at bounding box center [285, 192] width 418 height 30
type input "Entregado"
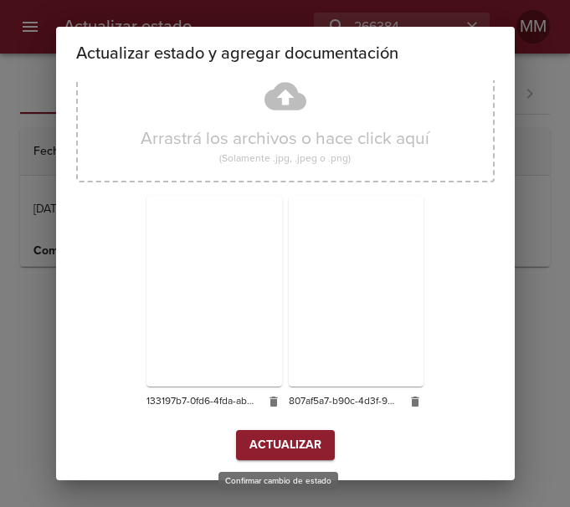
click at [279, 439] on span "Actualizar" at bounding box center [285, 445] width 72 height 21
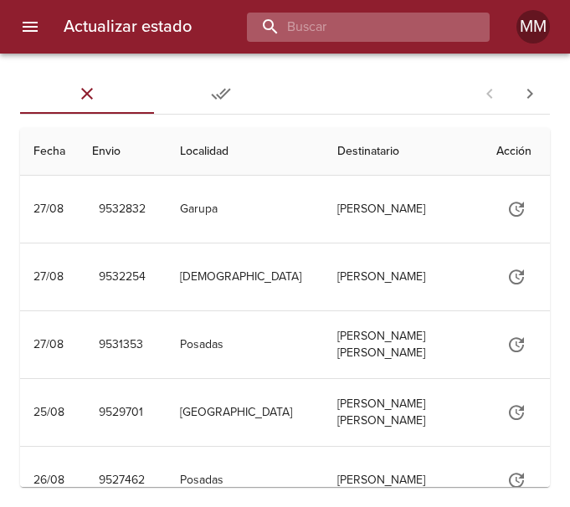
click at [379, 31] on input "buscar" at bounding box center [354, 27] width 214 height 29
type input "266384"
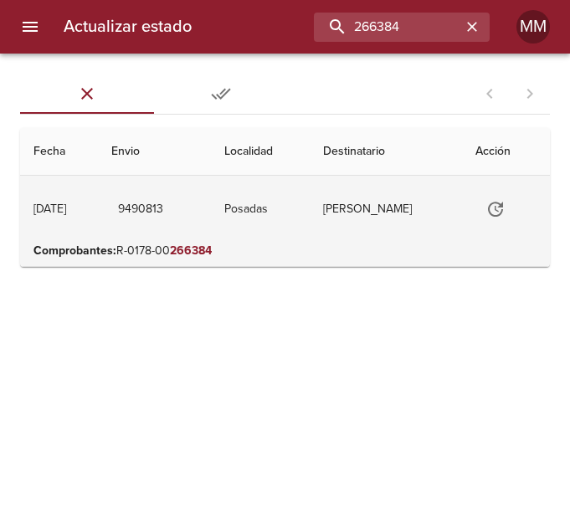
click at [369, 206] on td "[PERSON_NAME]" at bounding box center [385, 209] width 151 height 67
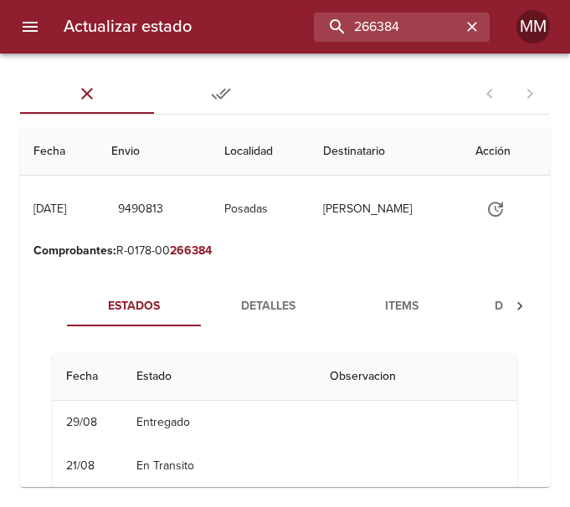
click at [494, 308] on span "Documentos" at bounding box center [536, 306] width 114 height 21
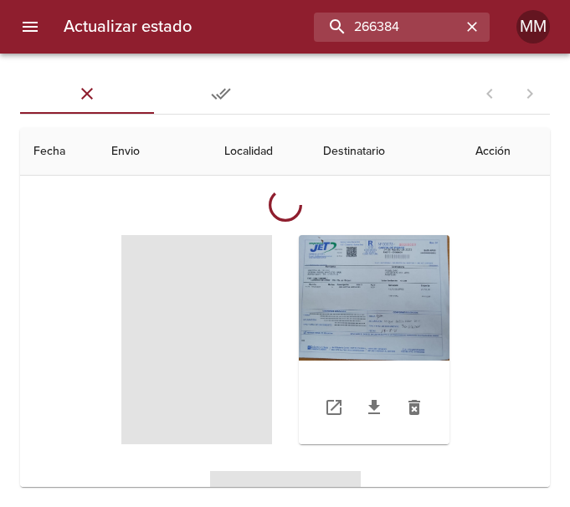
scroll to position [167, 0]
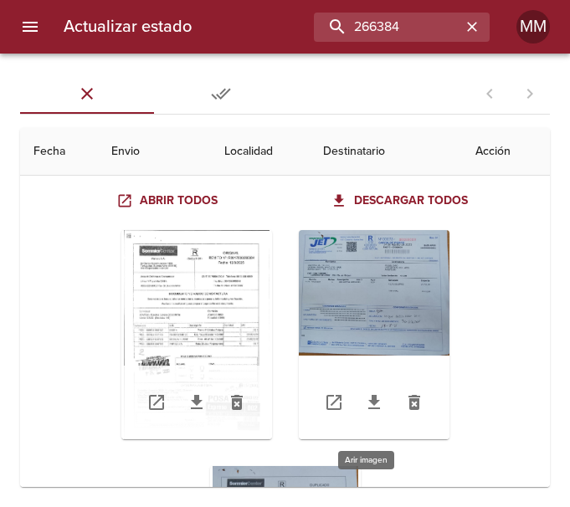
click at [388, 297] on div "Tabla de envíos del cliente" at bounding box center [374, 334] width 151 height 209
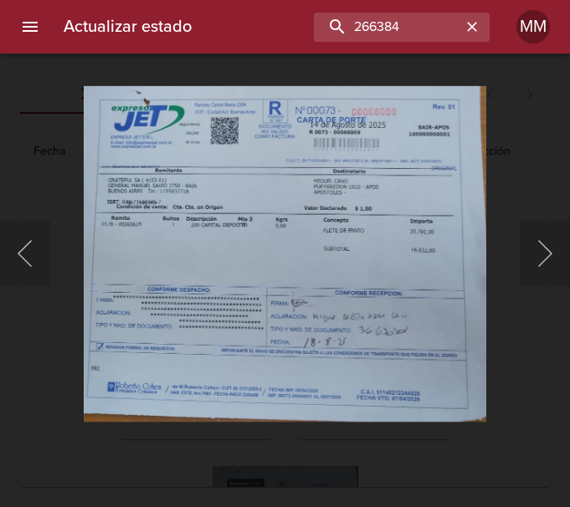
click at [543, 124] on div "Lightbox" at bounding box center [285, 253] width 570 height 507
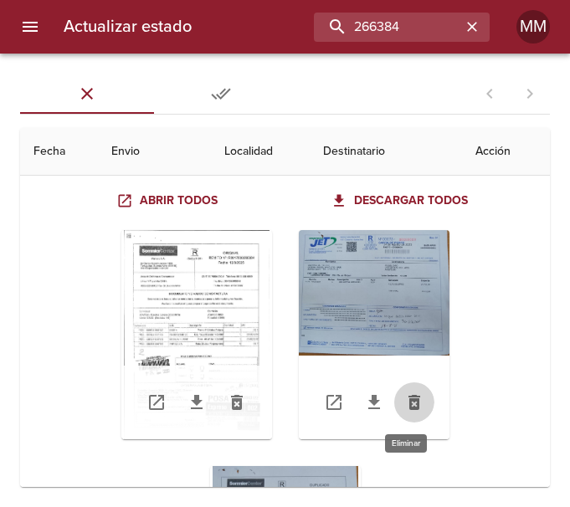
click at [404, 401] on icon "Tabla de envíos del cliente" at bounding box center [414, 403] width 20 height 20
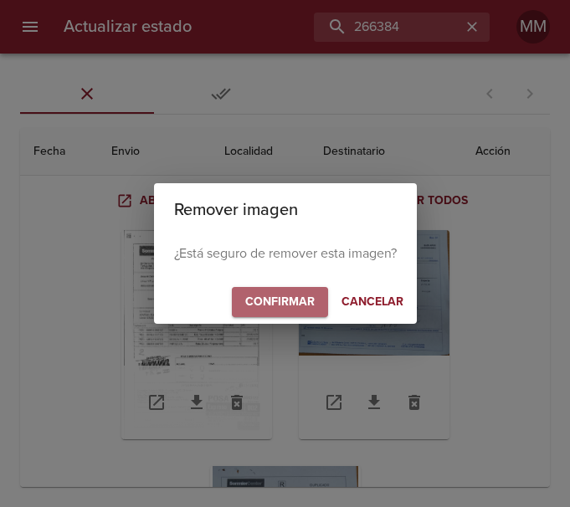
click at [295, 294] on span "Confirmar" at bounding box center [279, 302] width 69 height 21
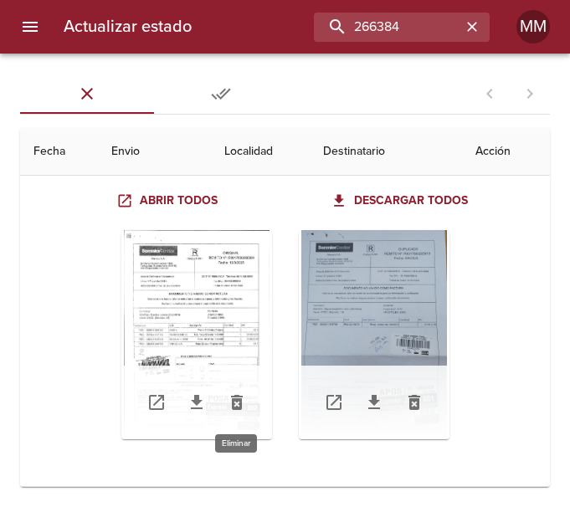
click at [237, 398] on icon "Tabla de envíos del cliente" at bounding box center [237, 402] width 12 height 15
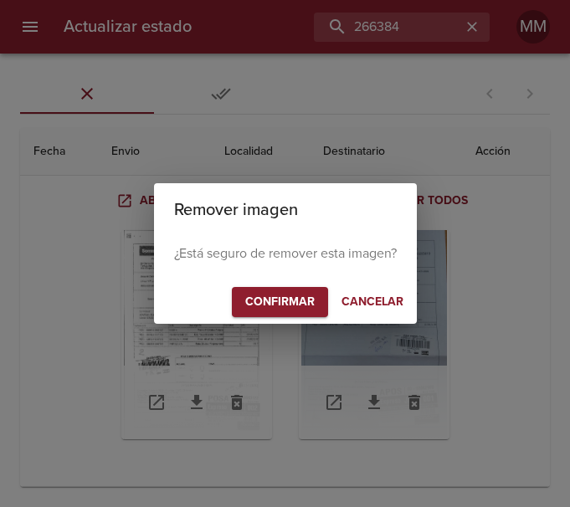
click at [285, 301] on span "Confirmar" at bounding box center [279, 302] width 69 height 21
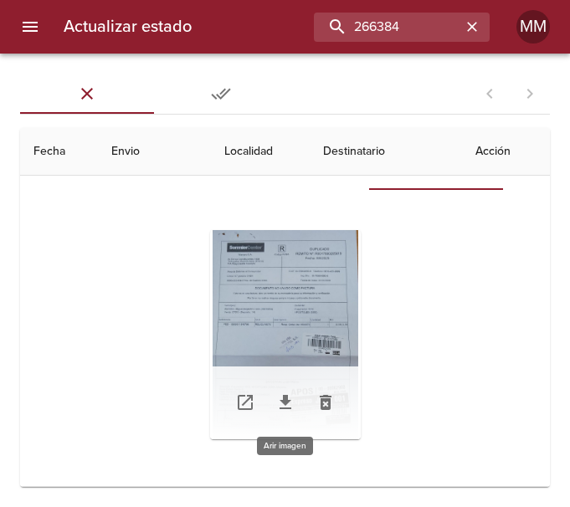
click at [306, 289] on div "Tabla de envíos del cliente" at bounding box center [285, 334] width 151 height 209
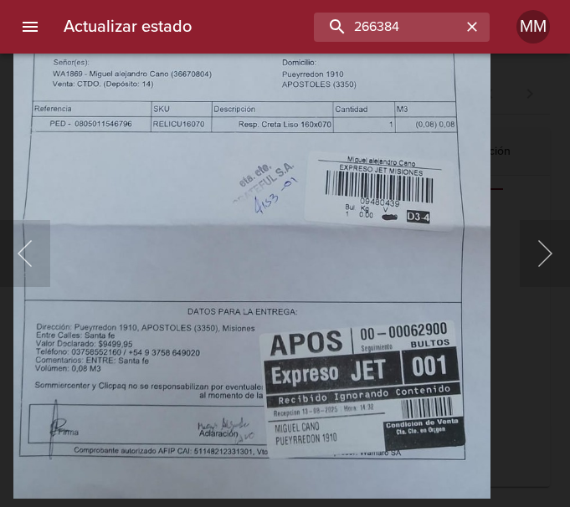
click at [323, 199] on img "Lightbox" at bounding box center [251, 157] width 476 height 683
click at [538, 170] on div "Lightbox" at bounding box center [285, 253] width 570 height 507
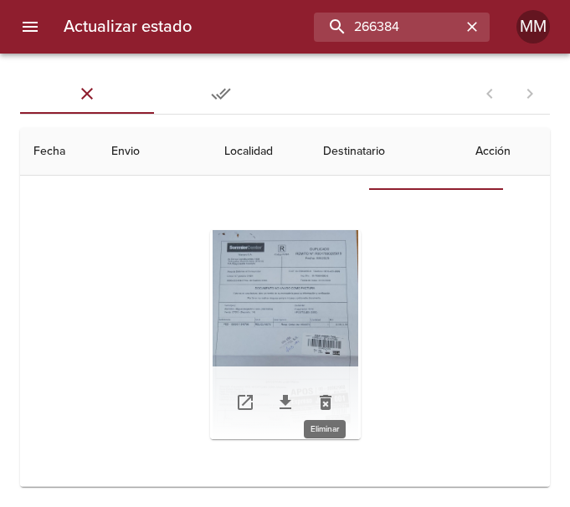
click at [324, 395] on icon "Tabla de envíos del cliente" at bounding box center [326, 402] width 12 height 15
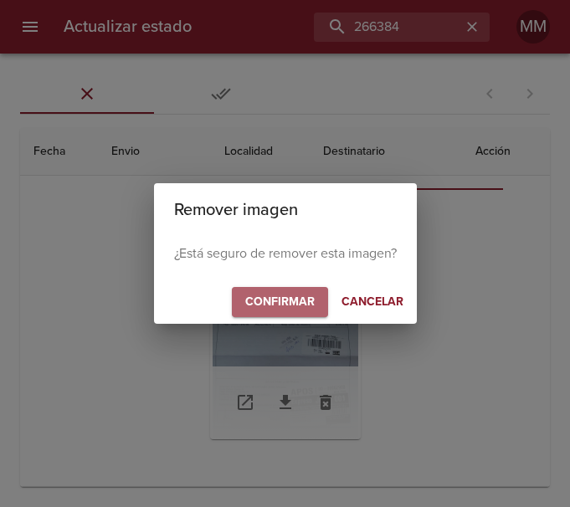
click at [295, 295] on span "Confirmar" at bounding box center [279, 302] width 69 height 21
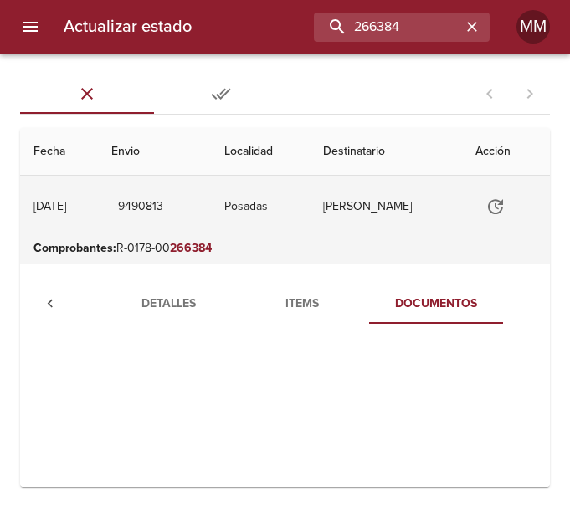
scroll to position [0, 0]
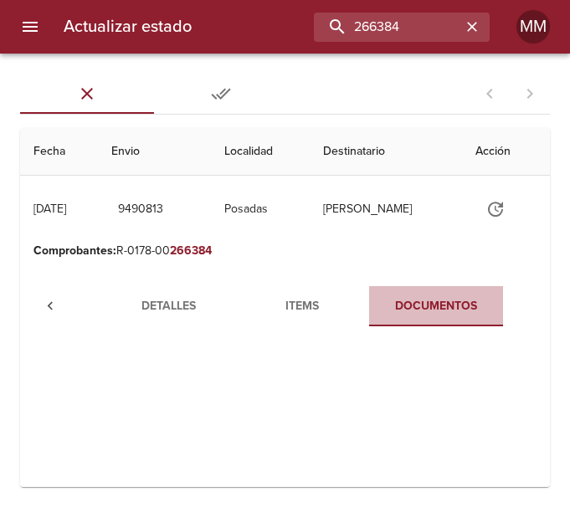
click at [471, 303] on span "Documentos" at bounding box center [436, 306] width 114 height 21
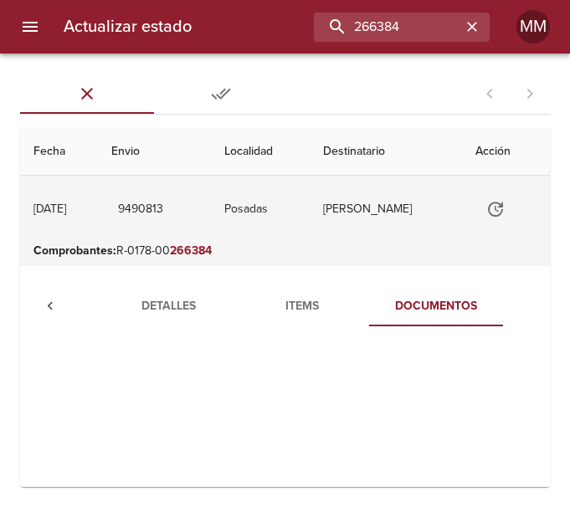
click at [459, 210] on td "Carolina Lovera" at bounding box center [385, 209] width 151 height 67
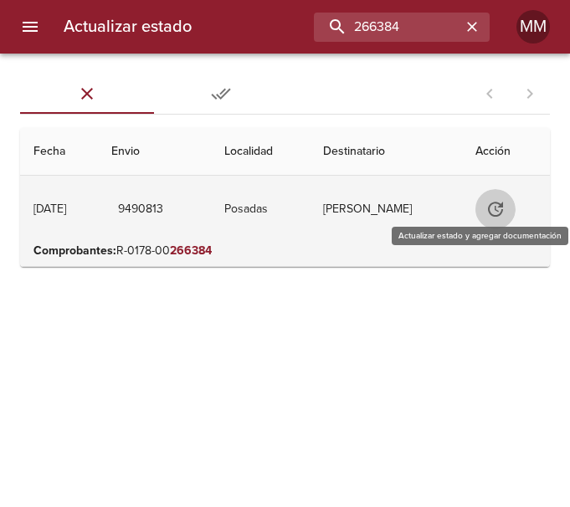
click at [486, 201] on button "Tabla de envíos del cliente" at bounding box center [495, 209] width 40 height 40
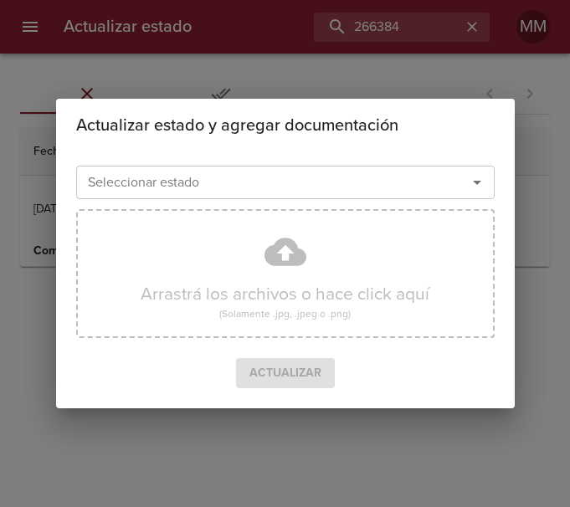
click at [474, 180] on icon "Abrir" at bounding box center [477, 182] width 20 height 20
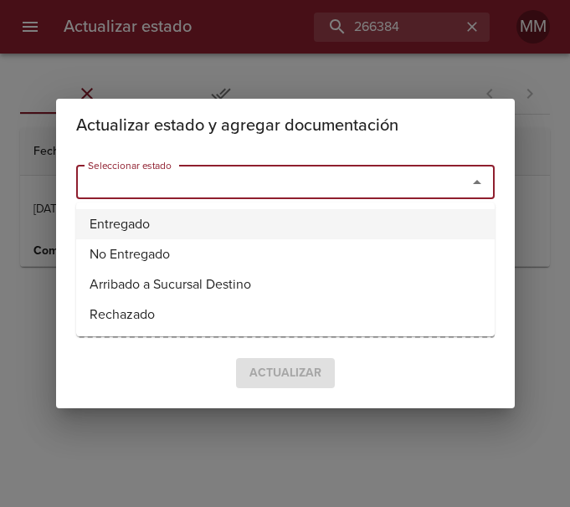
click at [124, 234] on li "Entregado" at bounding box center [285, 224] width 418 height 30
type input "Entregado"
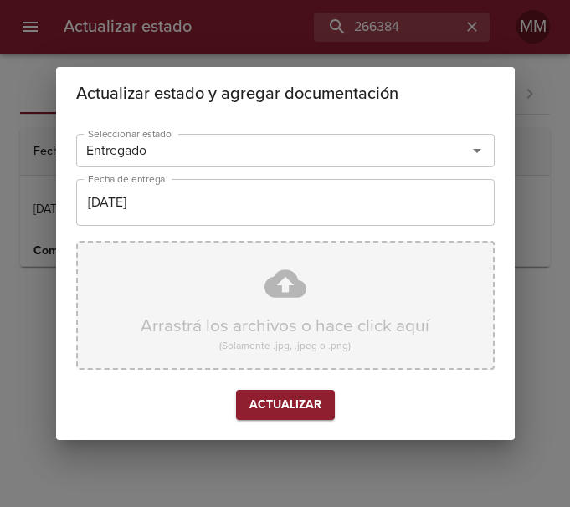
click at [177, 257] on div "Arrastrá los archivos o hace click aquí (Solamente .jpg, .jpeg o .png)" at bounding box center [285, 305] width 418 height 129
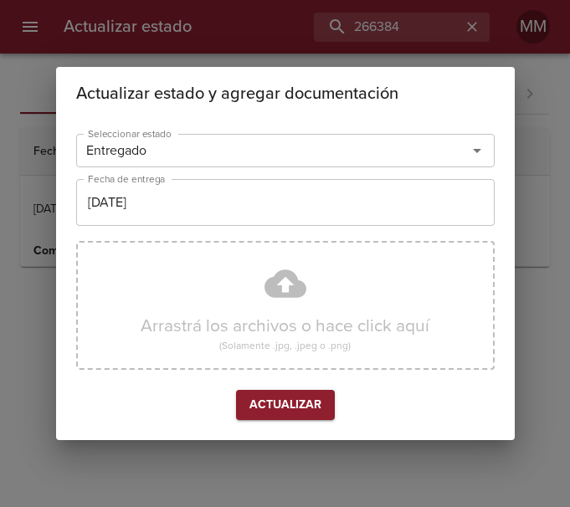
click at [18, 225] on div "Actualizar estado y agregar documentación Seleccionar estado Entregado Seleccio…" at bounding box center [285, 253] width 570 height 507
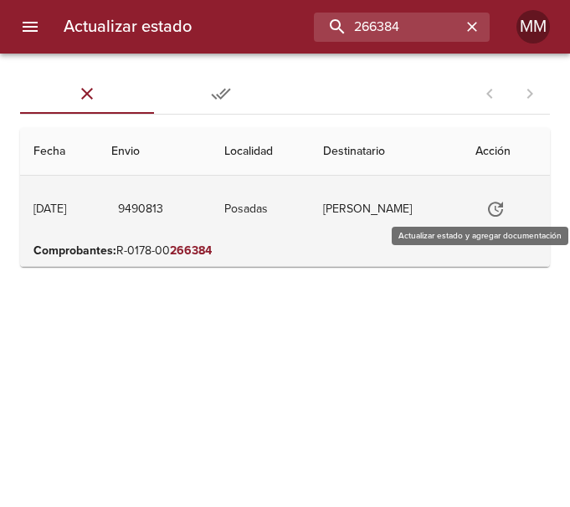
click at [503, 208] on icon "Tabla de envíos del cliente" at bounding box center [495, 209] width 20 height 20
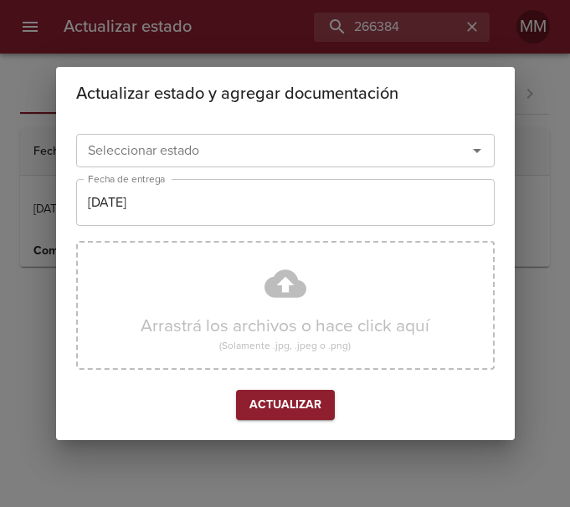
click at [476, 153] on icon "Abrir" at bounding box center [477, 151] width 20 height 20
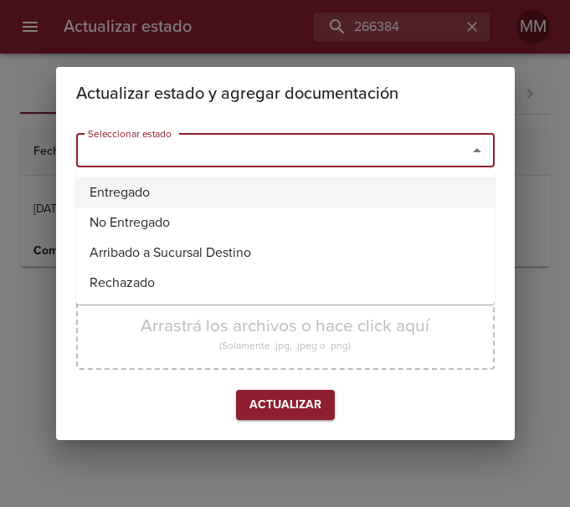
click at [220, 189] on li "Entregado" at bounding box center [285, 192] width 418 height 30
type input "Entregado"
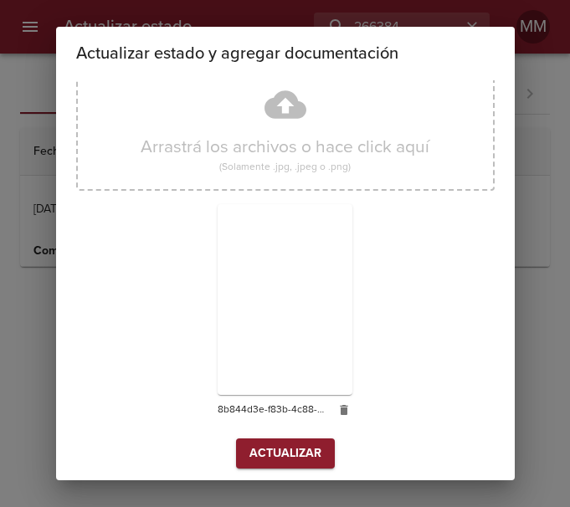
scroll to position [147, 0]
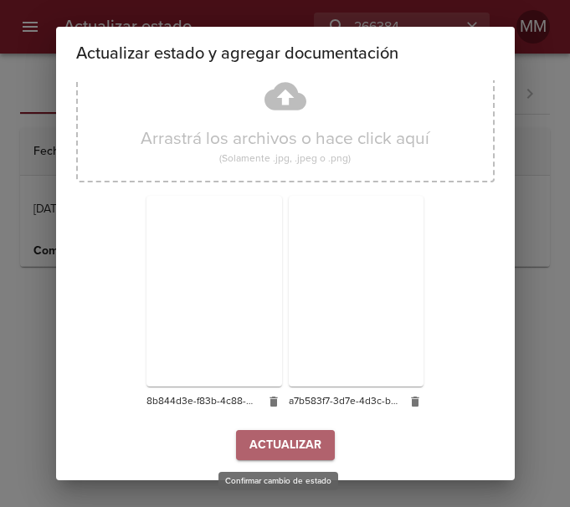
click at [276, 440] on span "Actualizar" at bounding box center [285, 445] width 72 height 21
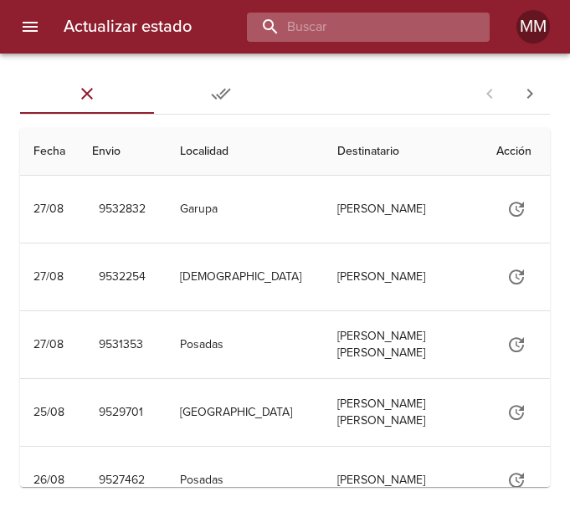
click at [368, 18] on input "buscar" at bounding box center [354, 27] width 214 height 29
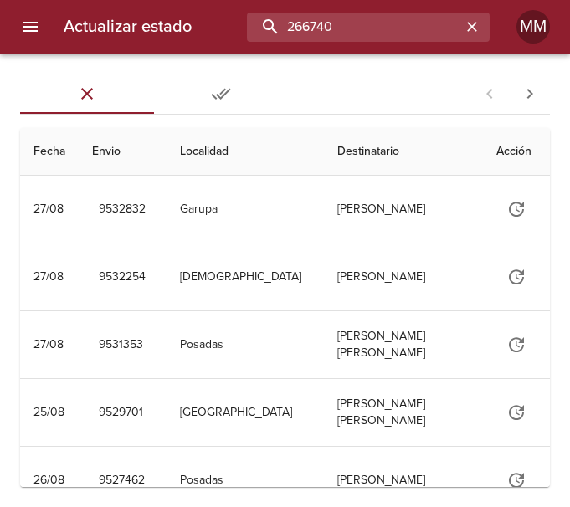
type input "266740"
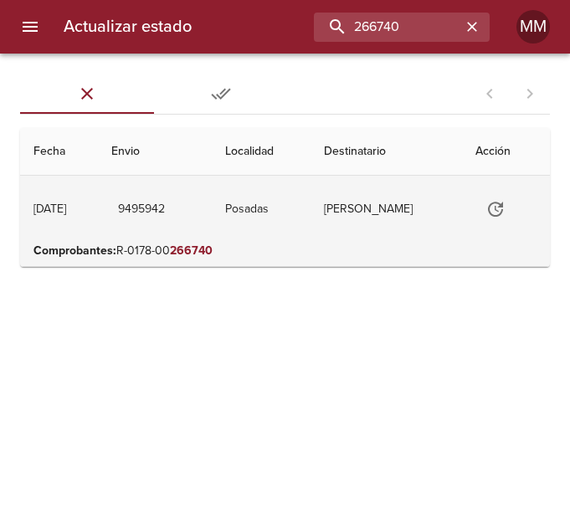
click at [403, 220] on td "[PERSON_NAME]" at bounding box center [385, 209] width 151 height 67
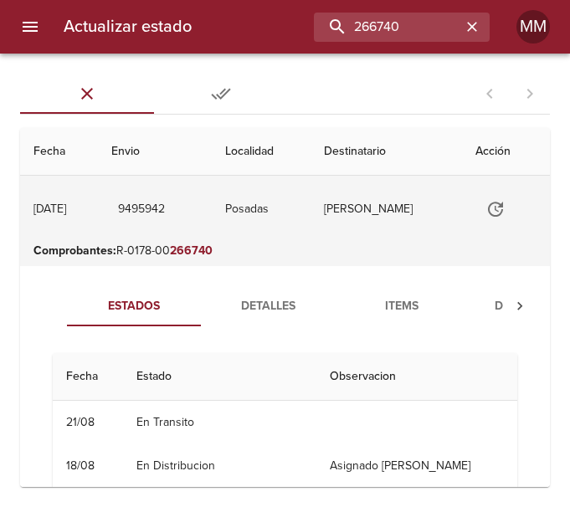
click at [500, 205] on icon "Tabla de envíos del cliente" at bounding box center [495, 209] width 15 height 15
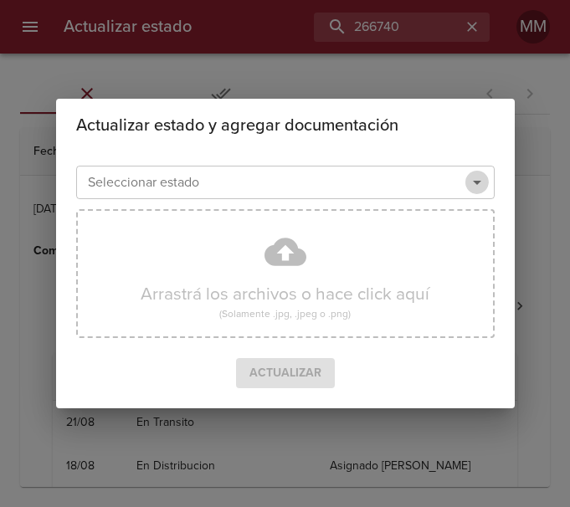
click at [475, 189] on icon "Abrir" at bounding box center [477, 182] width 20 height 20
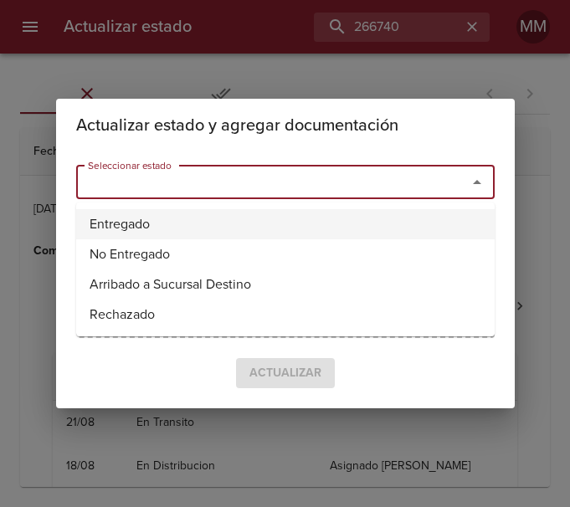
click at [153, 216] on li "Entregado" at bounding box center [285, 224] width 418 height 30
type input "Entregado"
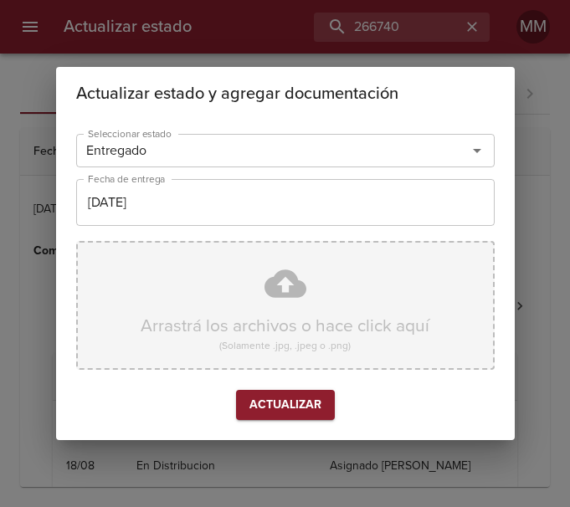
click at [302, 280] on div "Arrastrá los archivos o hace click aquí (Solamente .jpg, .jpeg o .png)" at bounding box center [285, 305] width 418 height 129
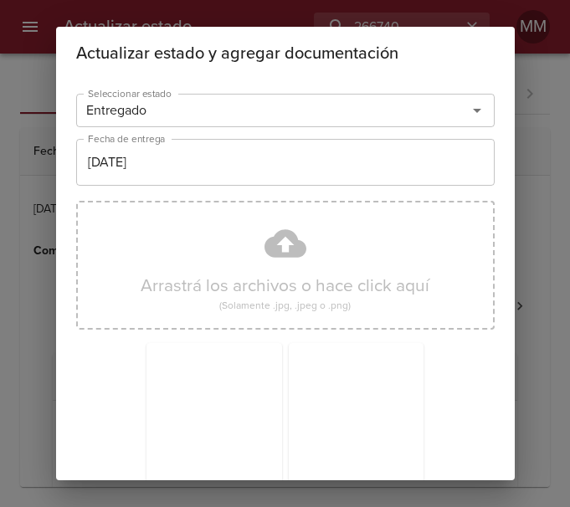
scroll to position [147, 0]
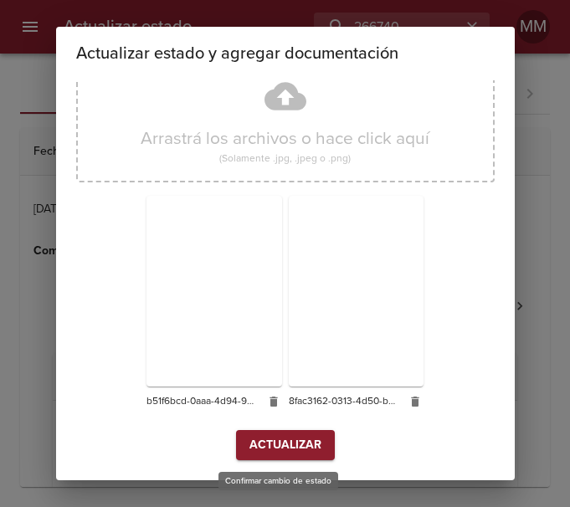
click at [265, 446] on span "Actualizar" at bounding box center [285, 445] width 72 height 21
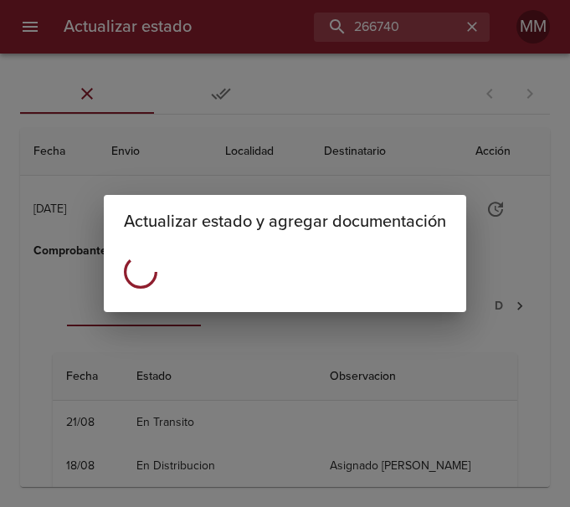
scroll to position [0, 0]
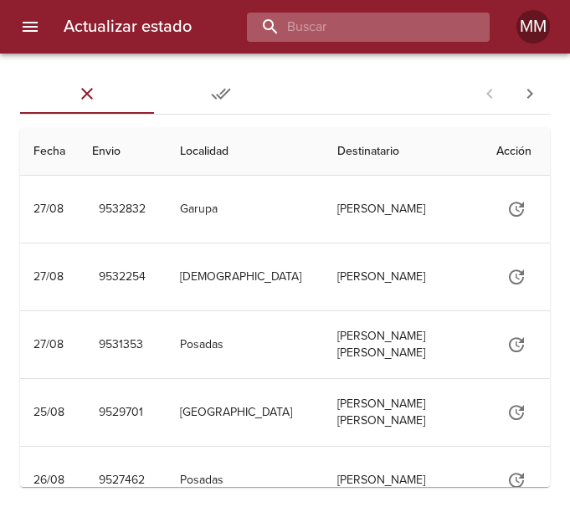
click at [377, 39] on input "buscar" at bounding box center [354, 27] width 214 height 29
click at [309, 28] on input "buscar" at bounding box center [354, 27] width 214 height 29
type input "24485"
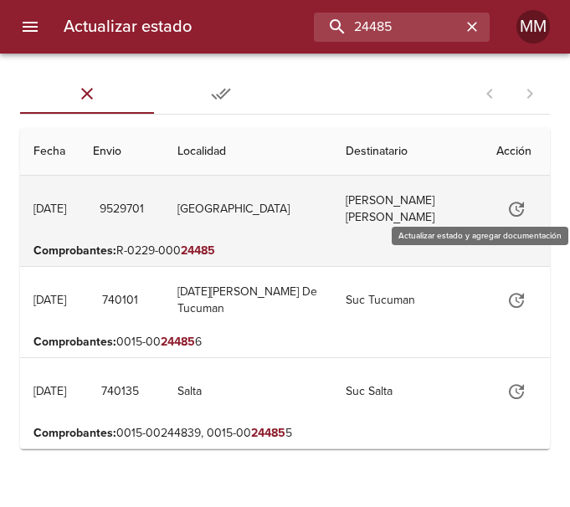
click at [515, 212] on icon "Tabla de envíos del cliente" at bounding box center [516, 209] width 20 height 20
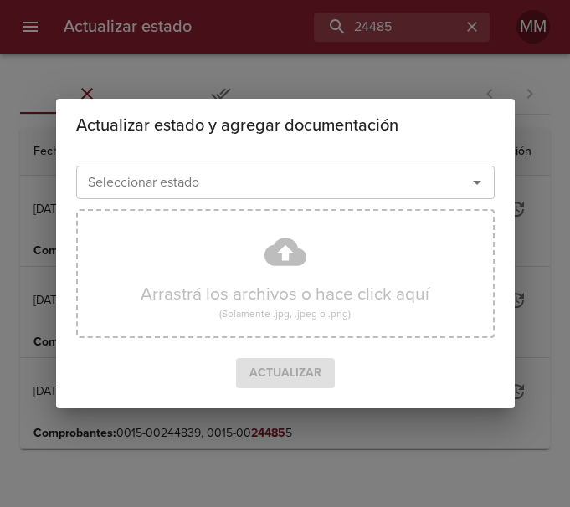
click at [547, 163] on div "Actualizar estado y agregar documentación Seleccionar estado Seleccionar estado…" at bounding box center [285, 253] width 570 height 507
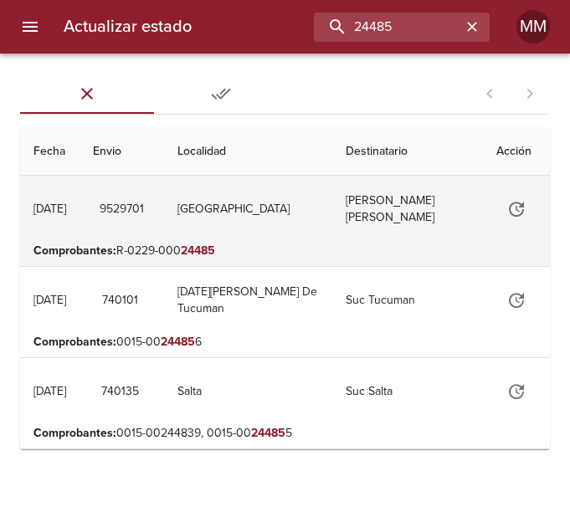
click at [362, 202] on td "[PERSON_NAME] [PERSON_NAME]" at bounding box center [407, 209] width 151 height 67
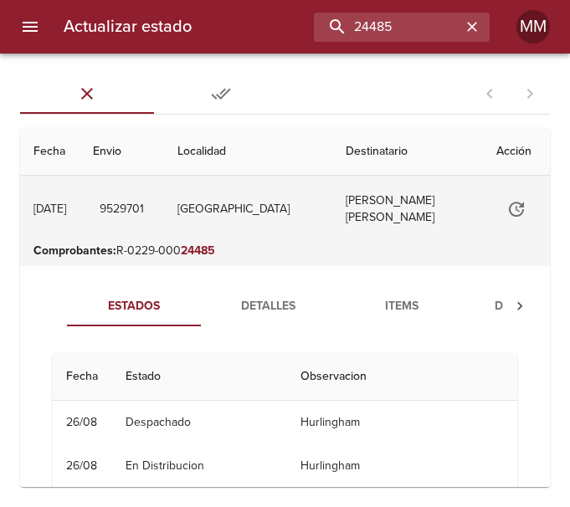
click at [510, 203] on icon "Tabla de envíos del cliente" at bounding box center [516, 209] width 20 height 20
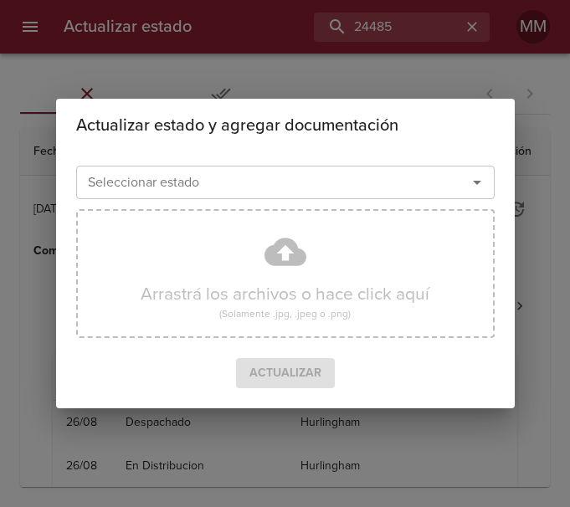
click at [350, 184] on input "Seleccionar estado" at bounding box center [260, 182] width 359 height 23
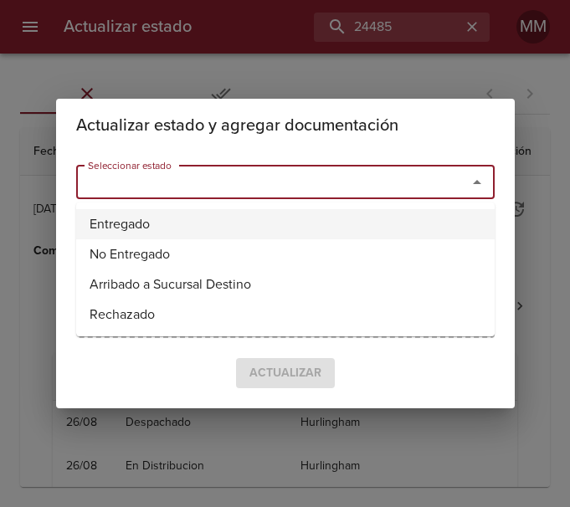
click at [162, 227] on li "Entregado" at bounding box center [285, 224] width 418 height 30
type input "Entregado"
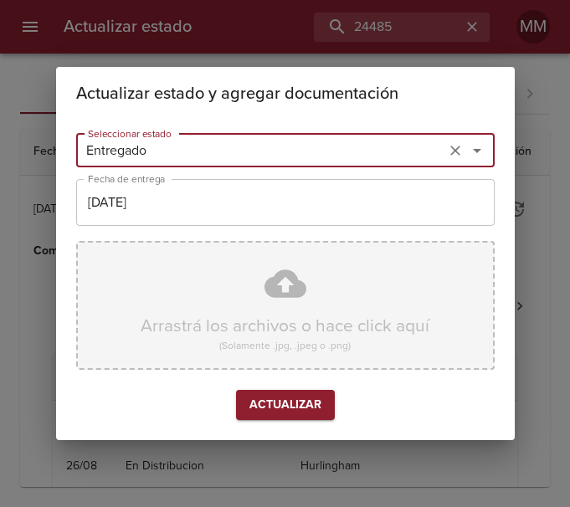
click at [170, 281] on div "Arrastrá los archivos o hace click aquí (Solamente .jpg, .jpeg o .png)" at bounding box center [285, 305] width 418 height 129
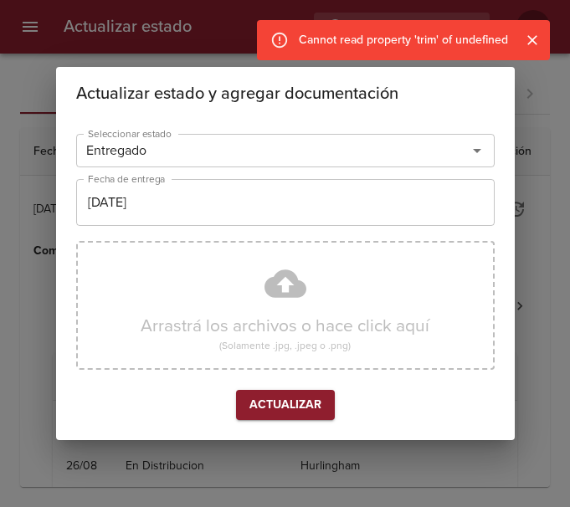
click at [532, 35] on icon "Cerrar" at bounding box center [532, 40] width 17 height 17
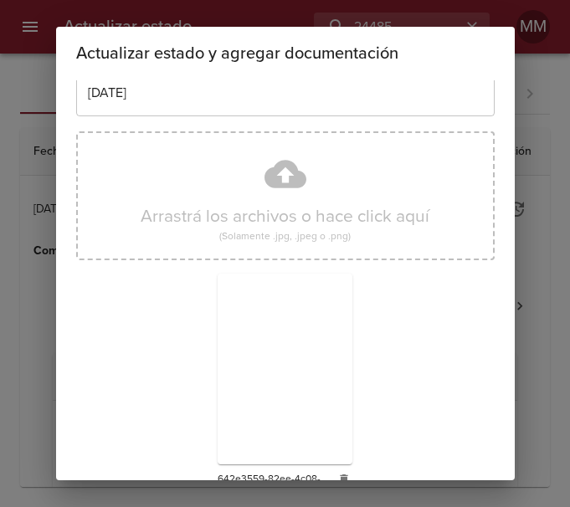
scroll to position [147, 0]
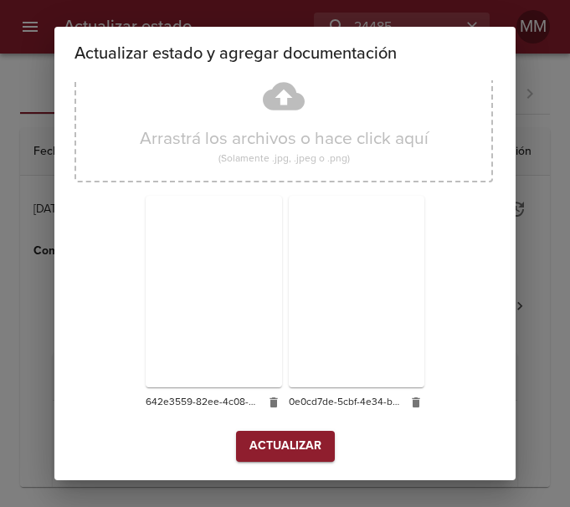
click at [543, 139] on div "Actualizar estado y agregar documentación Seleccionar estado Entregado Seleccio…" at bounding box center [285, 253] width 570 height 507
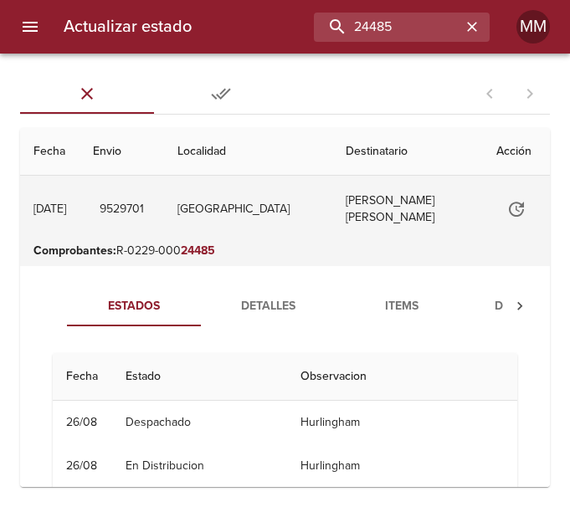
click at [377, 220] on td "Anschau Sandra Gabriela" at bounding box center [407, 209] width 151 height 67
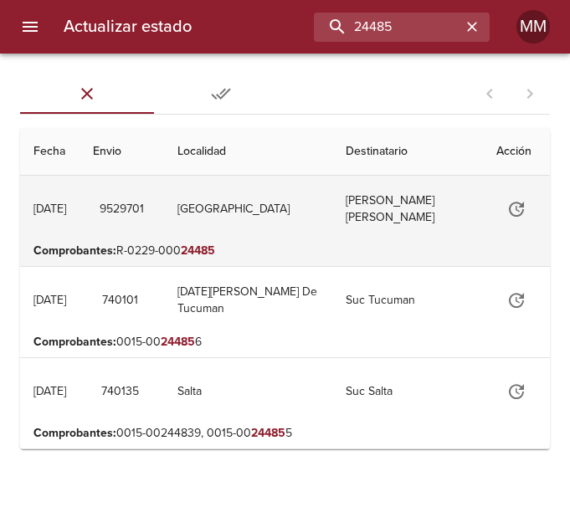
click at [389, 218] on td "Anschau Sandra Gabriela" at bounding box center [407, 209] width 151 height 67
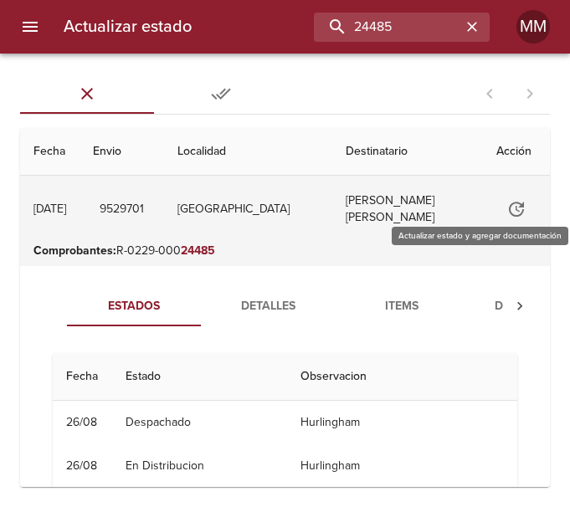
click at [506, 209] on icon "Tabla de envíos del cliente" at bounding box center [516, 209] width 20 height 20
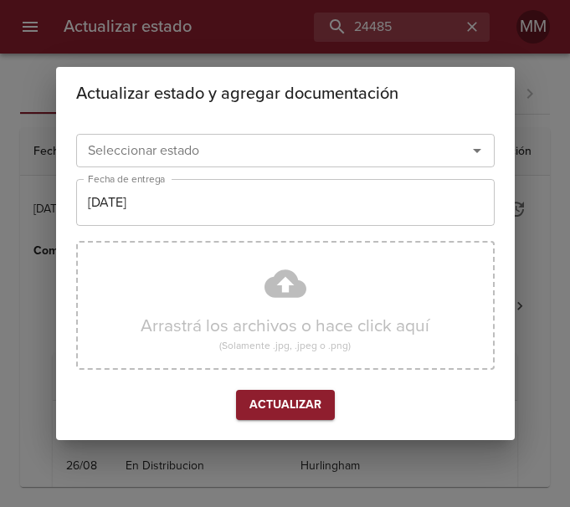
click at [465, 151] on button "Abrir" at bounding box center [476, 150] width 23 height 23
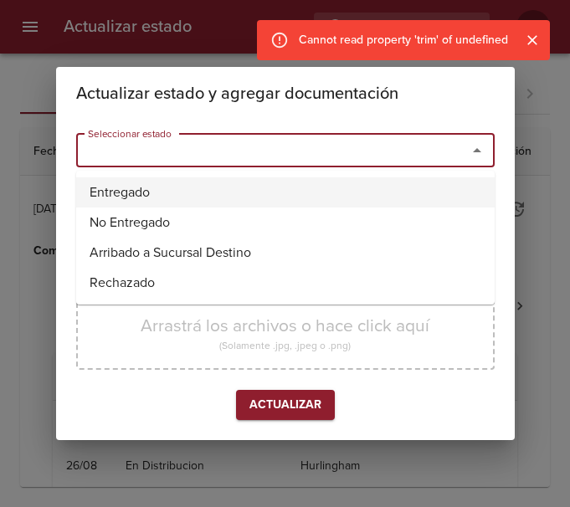
click at [259, 186] on li "Entregado" at bounding box center [285, 192] width 418 height 30
type input "Entregado"
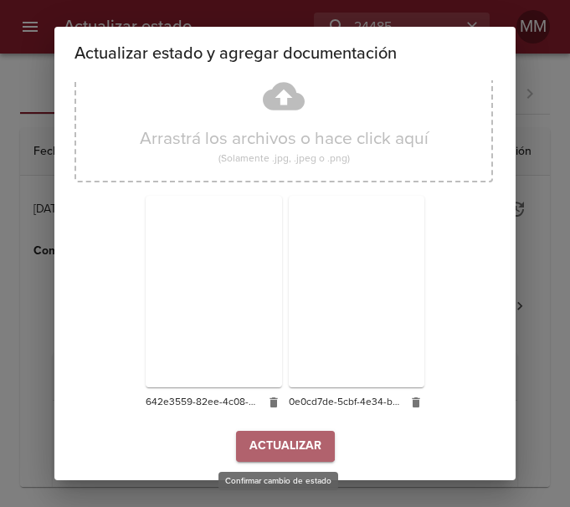
click at [276, 444] on span "Actualizar" at bounding box center [285, 446] width 72 height 21
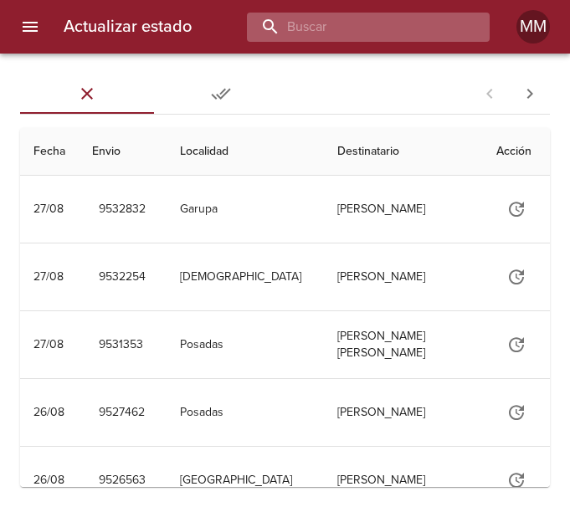
click at [391, 15] on input "buscar" at bounding box center [354, 27] width 214 height 29
click at [350, 20] on input "buscar" at bounding box center [354, 27] width 214 height 29
type input "266740"
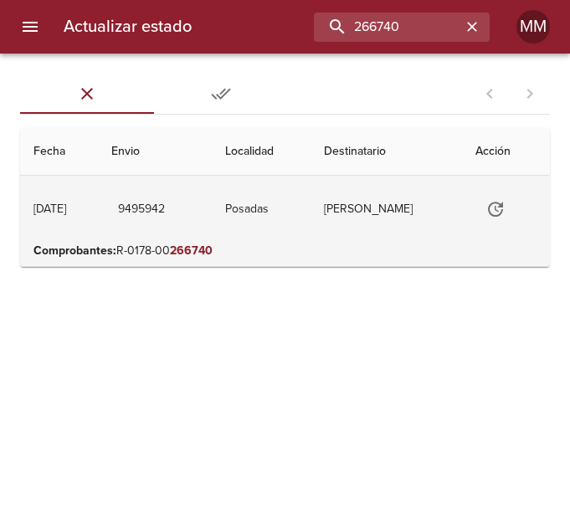
click at [397, 196] on td "[PERSON_NAME]" at bounding box center [385, 209] width 151 height 67
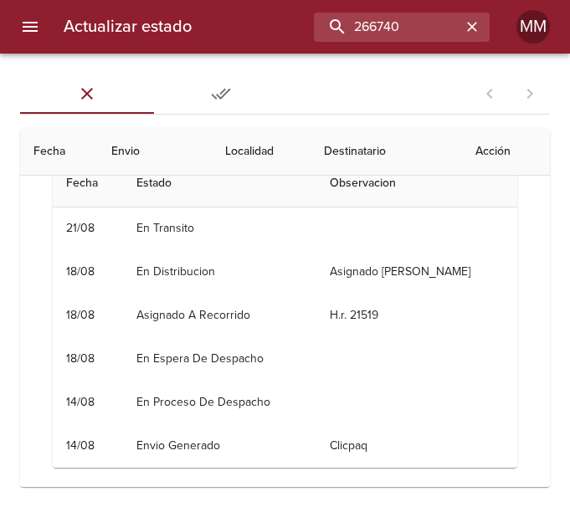
scroll to position [223, 0]
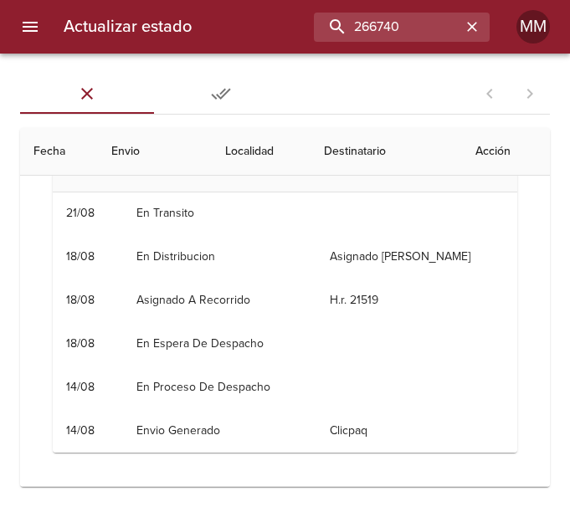
click at [379, 148] on th "Destinatario" at bounding box center [385, 152] width 151 height 48
click at [474, 153] on th "Acción" at bounding box center [506, 152] width 88 height 48
click at [490, 150] on th "Acción" at bounding box center [506, 152] width 88 height 48
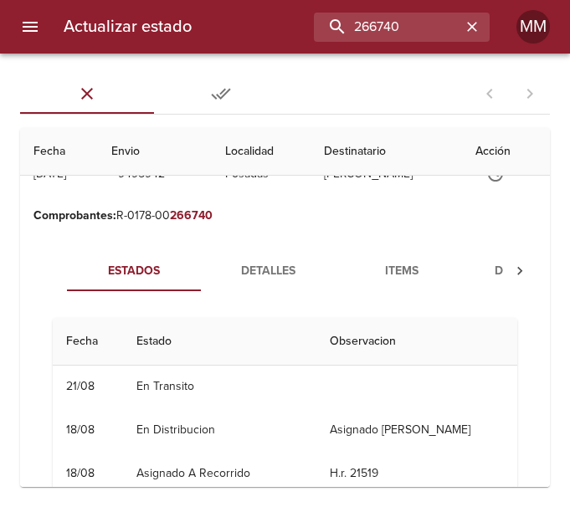
scroll to position [0, 0]
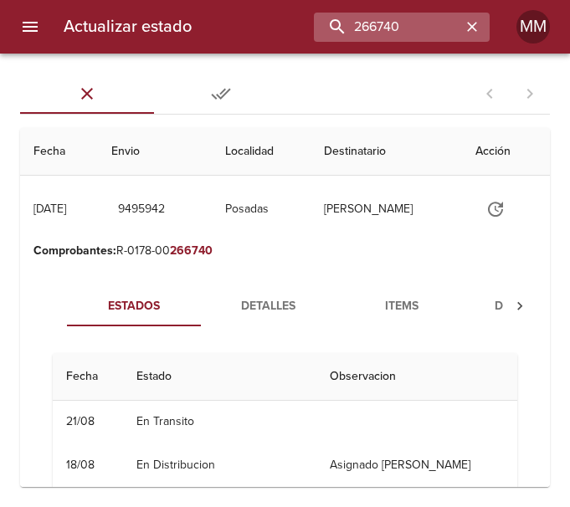
click at [465, 28] on icon "button" at bounding box center [472, 26] width 17 height 17
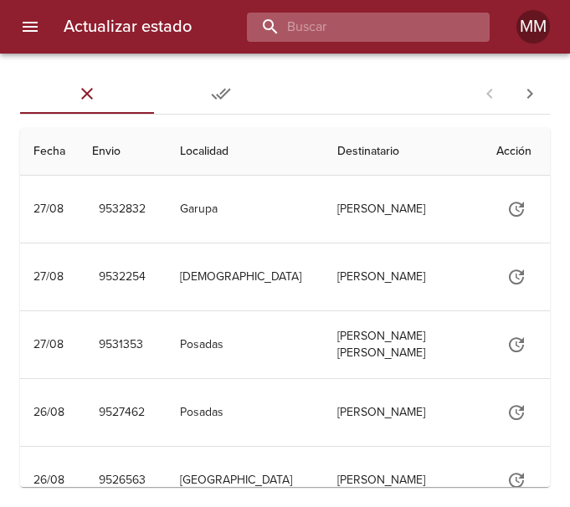
click at [451, 30] on input "buscar" at bounding box center [354, 27] width 214 height 29
type input "266384"
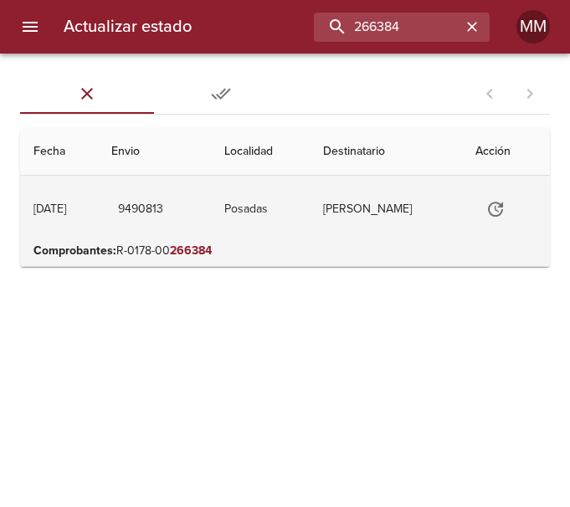
click at [349, 203] on td "[PERSON_NAME]" at bounding box center [385, 209] width 151 height 67
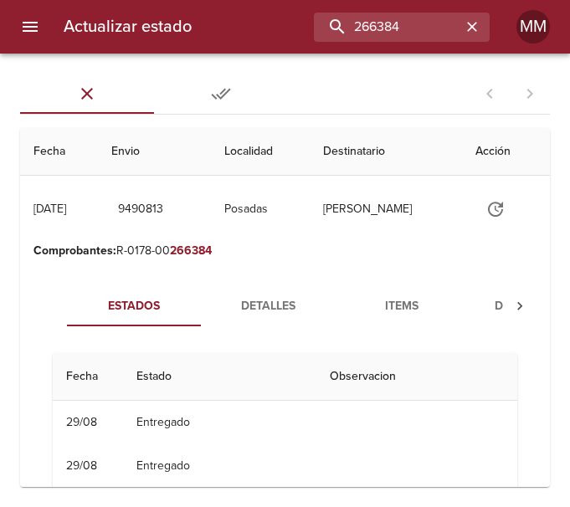
scroll to position [84, 0]
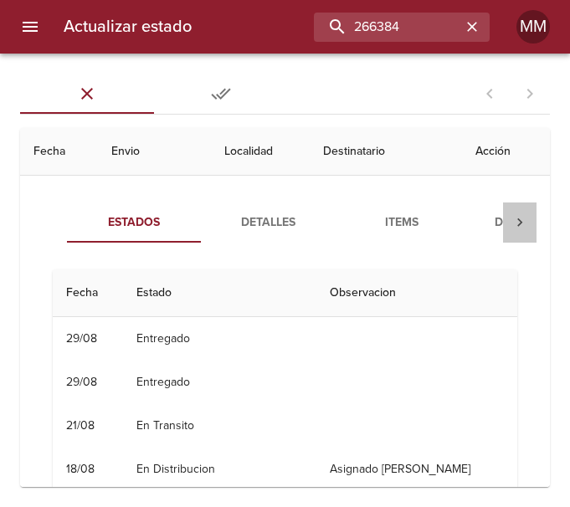
click at [504, 217] on div "Tabla de envíos del cliente" at bounding box center [519, 223] width 33 height 40
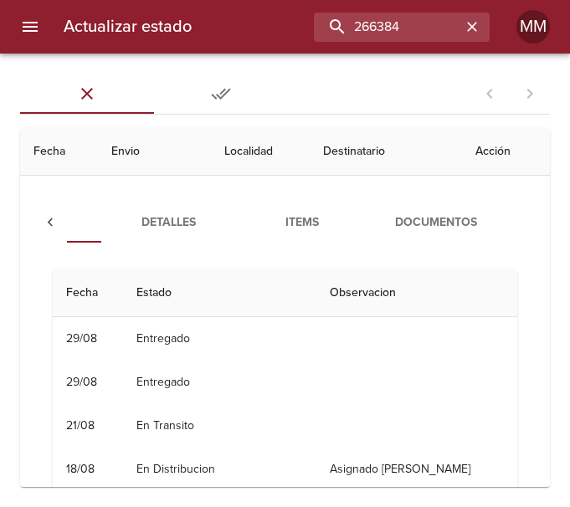
click at [455, 220] on span "Documentos" at bounding box center [436, 223] width 114 height 21
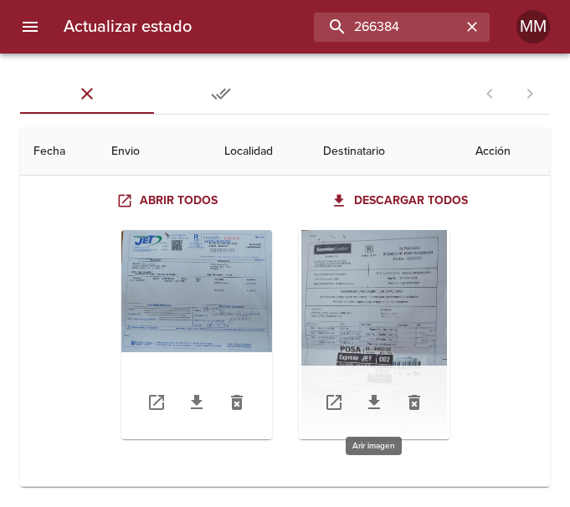
scroll to position [182, 0]
click at [214, 276] on div "Tabla de envíos del cliente" at bounding box center [196, 334] width 151 height 209
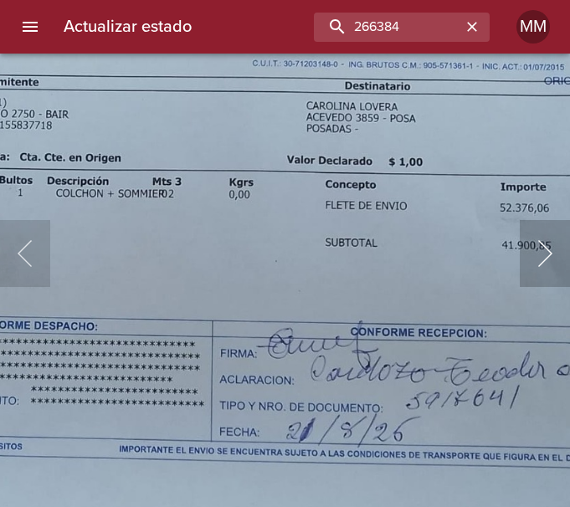
click at [530, 248] on button "Siguiente" at bounding box center [545, 253] width 50 height 67
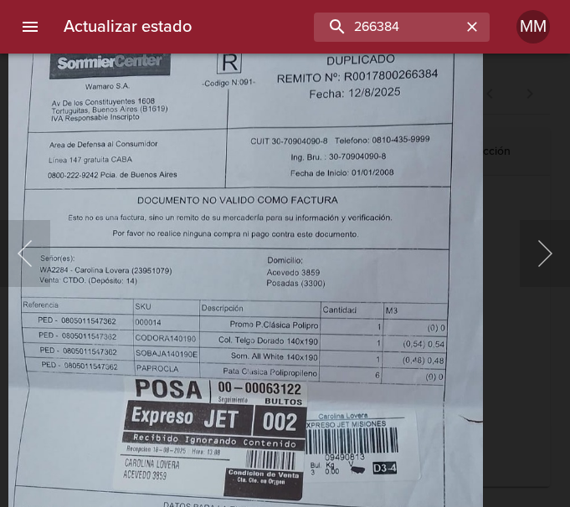
click at [363, 209] on img "Lightbox" at bounding box center [245, 341] width 475 height 683
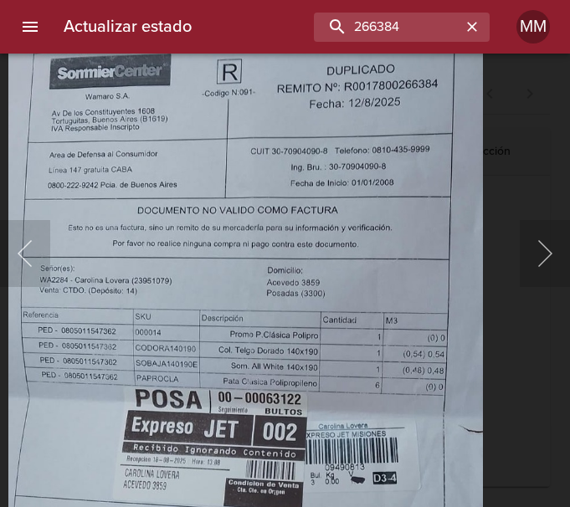
click at [377, 267] on img "Lightbox" at bounding box center [245, 351] width 475 height 683
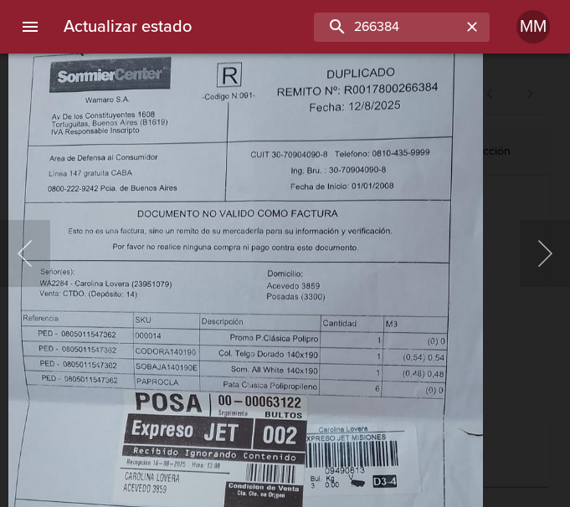
click at [512, 144] on div "Lightbox" at bounding box center [285, 253] width 570 height 507
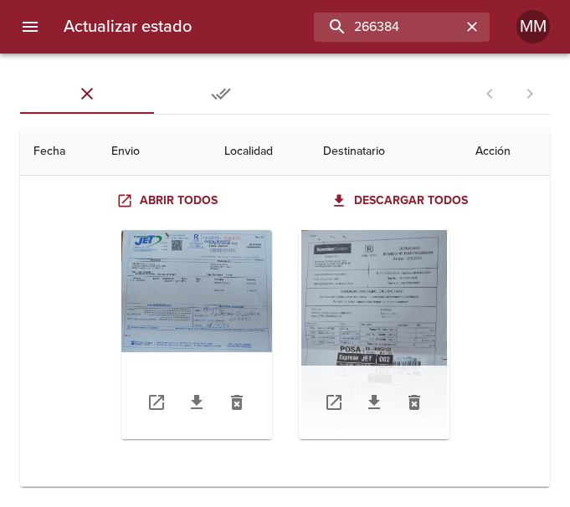
scroll to position [98, 0]
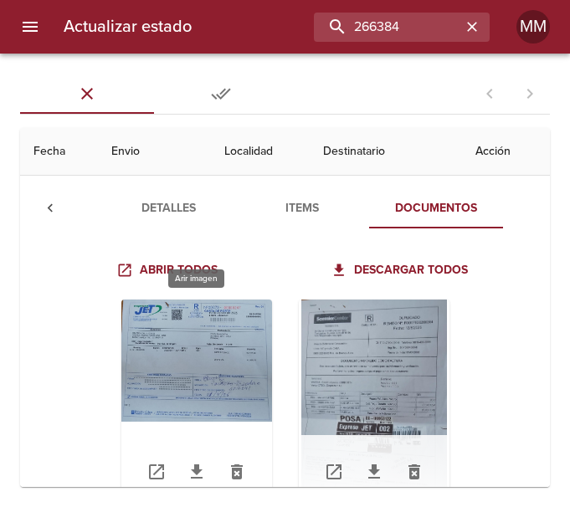
click at [236, 352] on div "Tabla de envíos del cliente" at bounding box center [196, 404] width 151 height 209
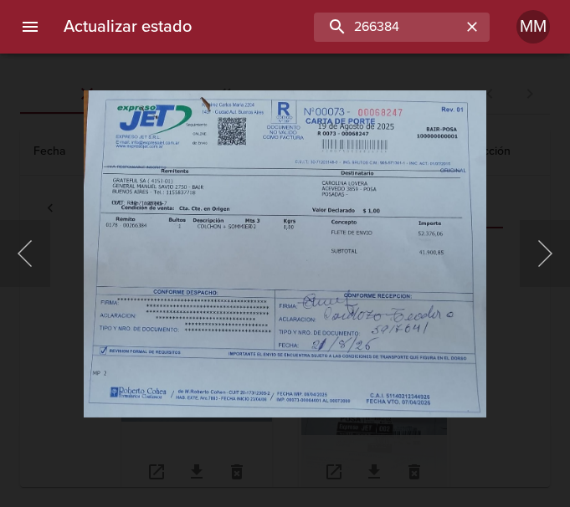
click at [512, 167] on div "Lightbox" at bounding box center [285, 253] width 570 height 507
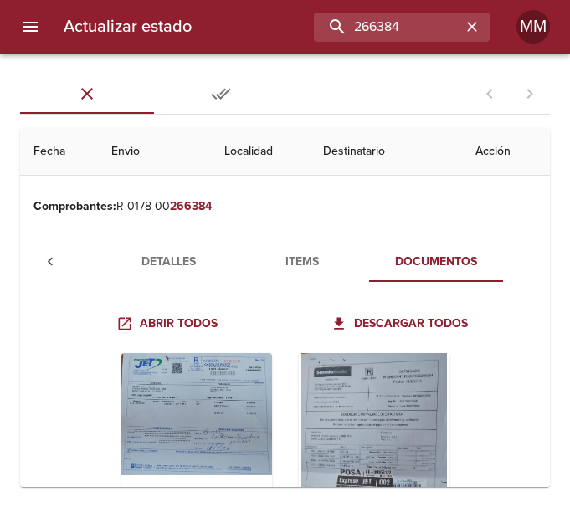
scroll to position [0, 0]
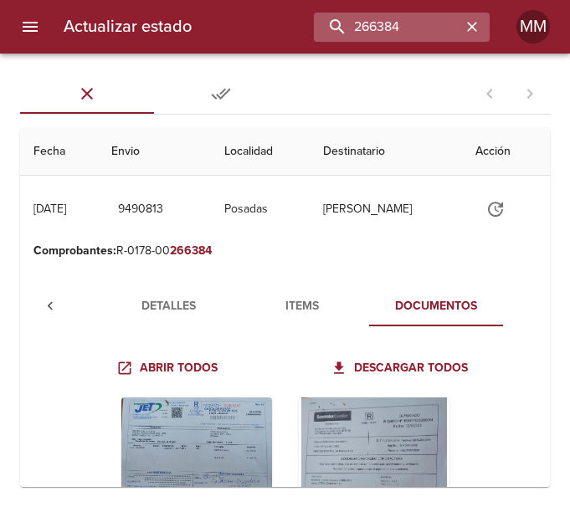
click at [470, 24] on icon "button" at bounding box center [472, 27] width 10 height 10
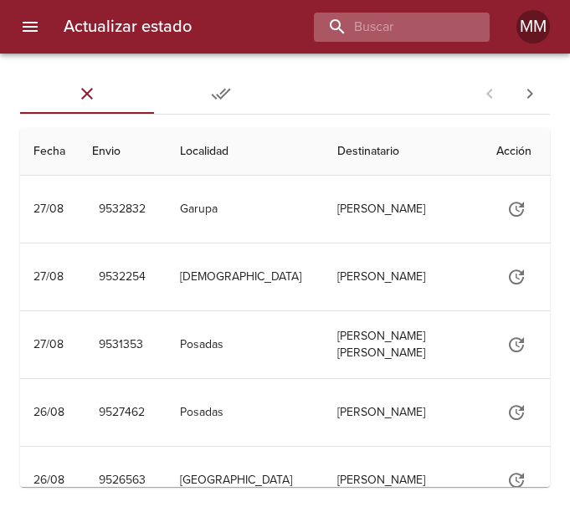
click at [469, 26] on div at bounding box center [402, 27] width 176 height 29
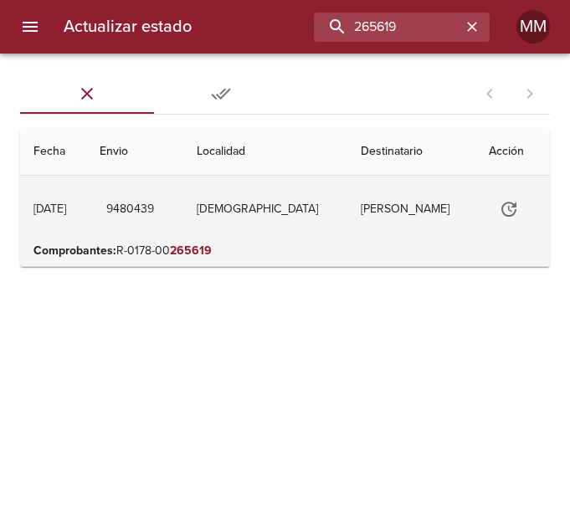
click at [347, 220] on td "[PERSON_NAME]" at bounding box center [411, 209] width 128 height 67
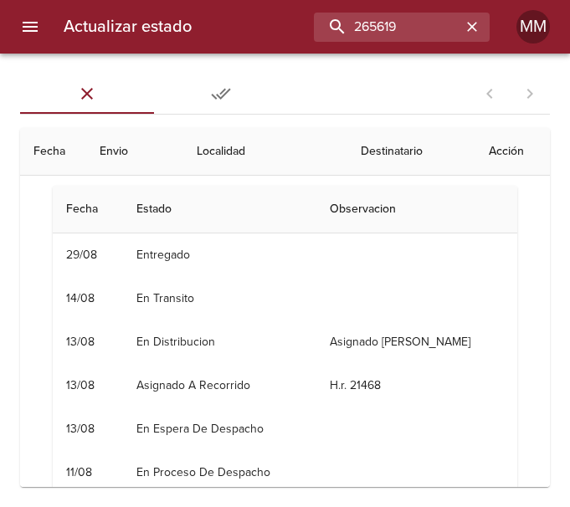
click at [491, 146] on th "Acción" at bounding box center [512, 152] width 74 height 48
click at [418, 140] on th "Destinatario" at bounding box center [411, 152] width 128 height 48
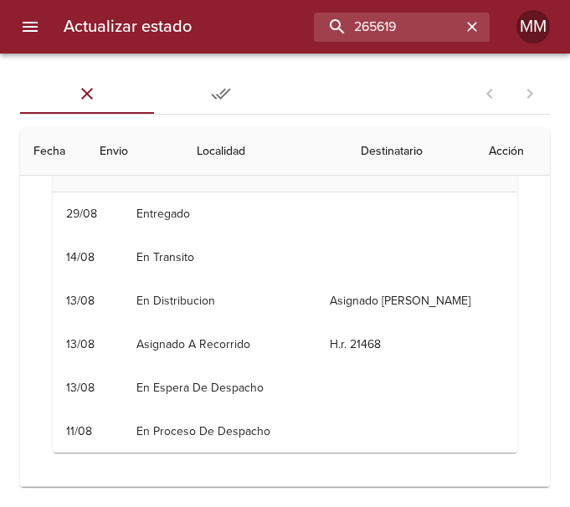
scroll to position [44, 0]
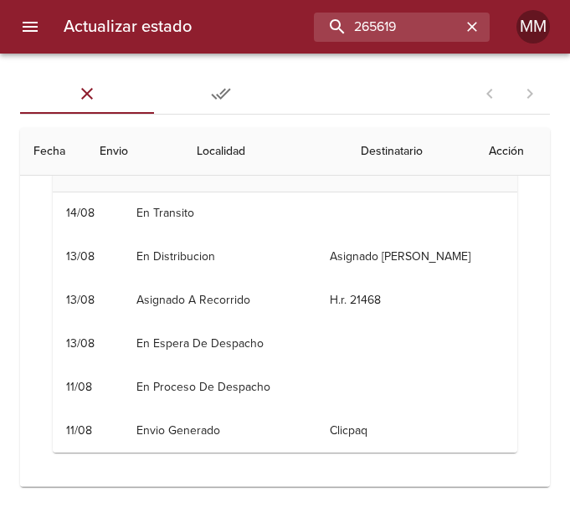
click at [316, 419] on td "Clicpaq" at bounding box center [416, 431] width 201 height 44
click at [259, 156] on th "Localidad" at bounding box center [265, 152] width 164 height 48
click at [359, 147] on th "Destinatario" at bounding box center [411, 152] width 128 height 48
click at [478, 146] on th "Acción" at bounding box center [512, 152] width 74 height 48
click at [436, 155] on th "Destinatario" at bounding box center [411, 152] width 128 height 48
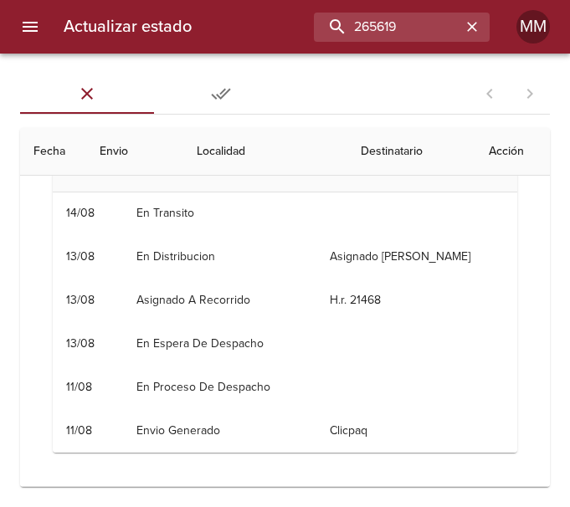
click at [219, 94] on icon "Tabs Envios" at bounding box center [221, 94] width 20 height 20
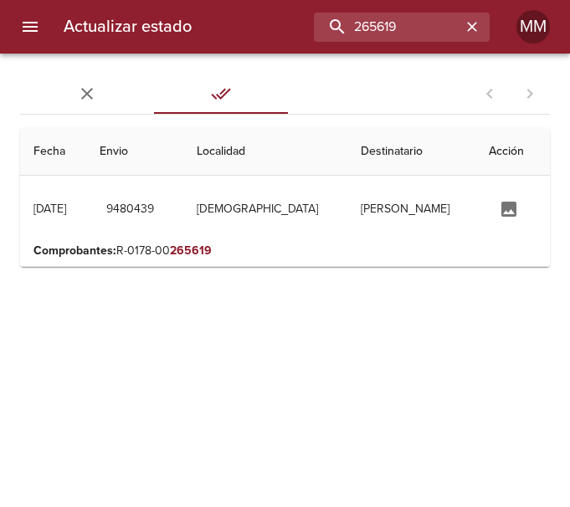
scroll to position [0, 0]
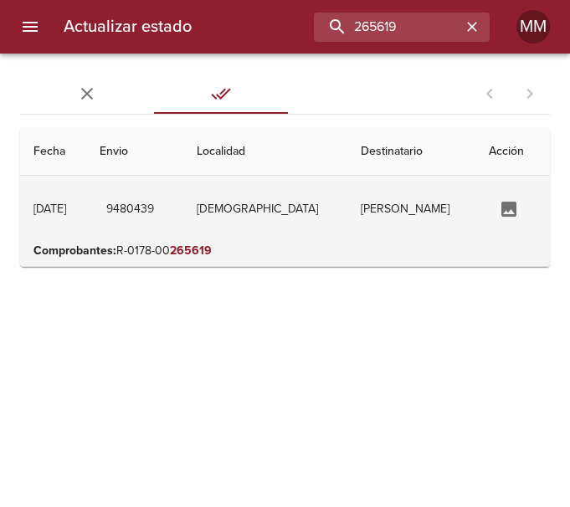
click at [347, 204] on td "[PERSON_NAME]" at bounding box center [411, 209] width 128 height 67
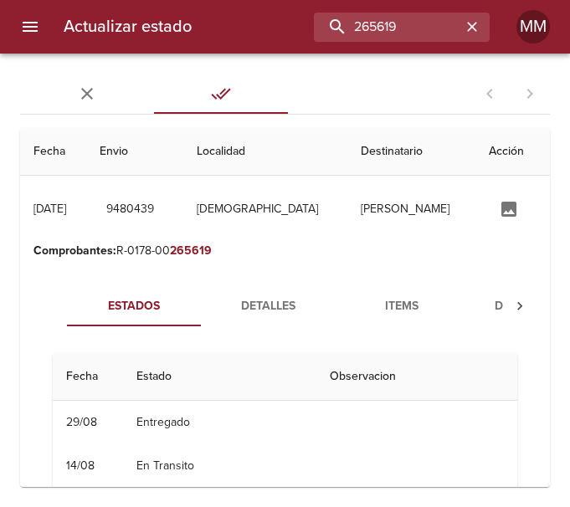
click at [397, 308] on span "Items" at bounding box center [402, 306] width 114 height 21
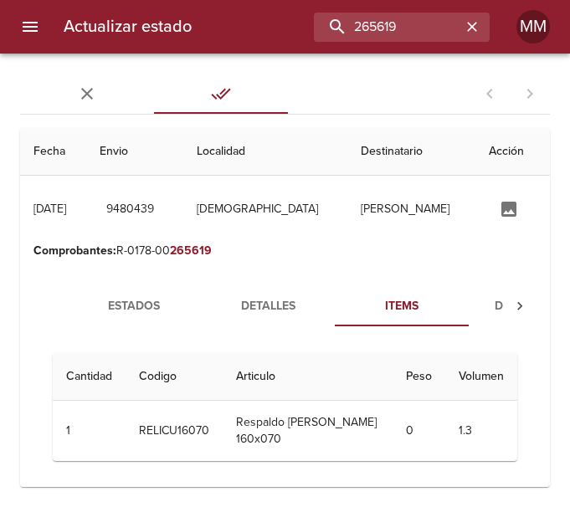
click at [487, 301] on span "Documentos" at bounding box center [536, 306] width 114 height 21
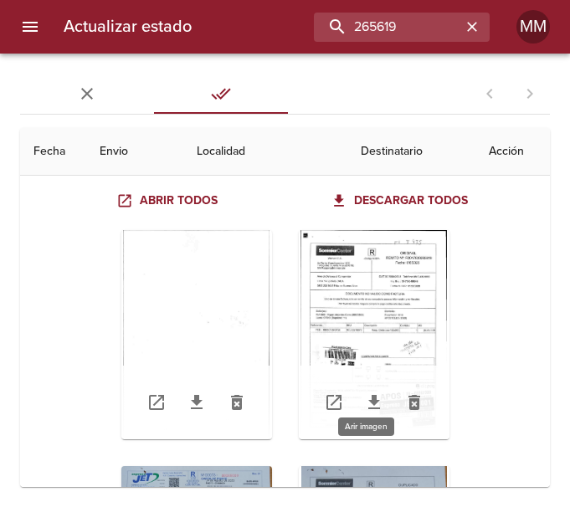
scroll to position [182, 0]
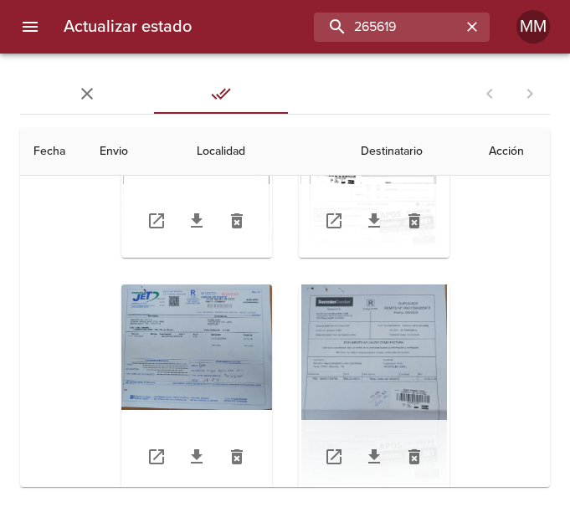
click at [207, 336] on div "Tabla de envíos del cliente" at bounding box center [196, 389] width 151 height 209
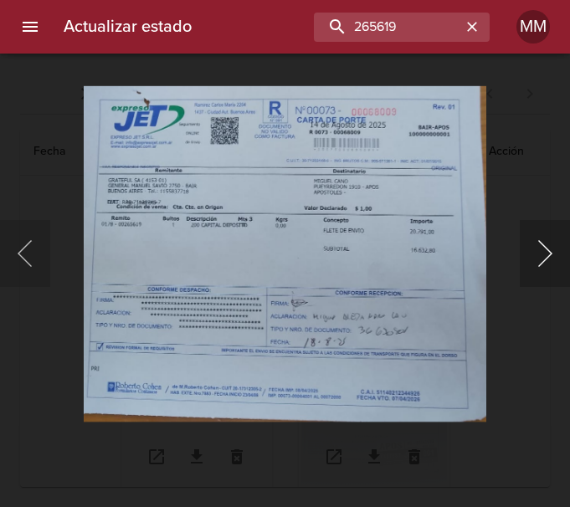
click at [529, 252] on button "Siguiente" at bounding box center [545, 253] width 50 height 67
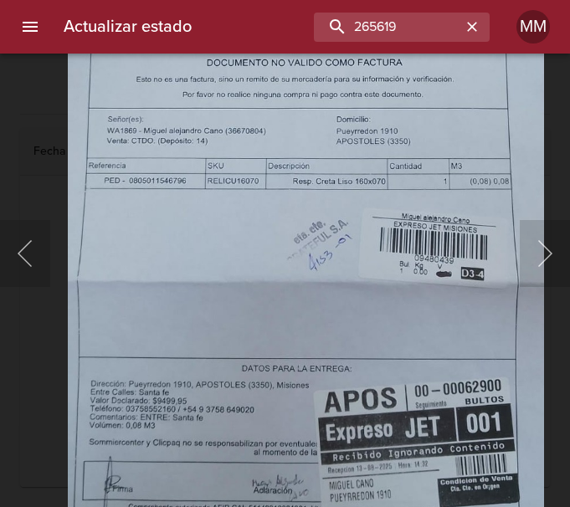
click at [383, 223] on img "Lightbox" at bounding box center [306, 214] width 476 height 683
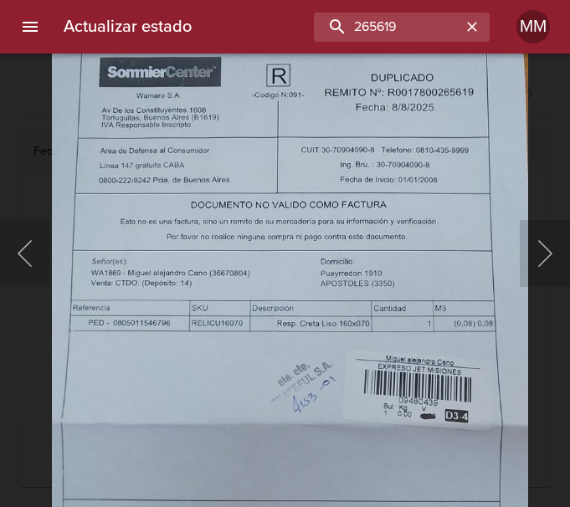
click at [368, 340] on img "Lightbox" at bounding box center [290, 356] width 476 height 683
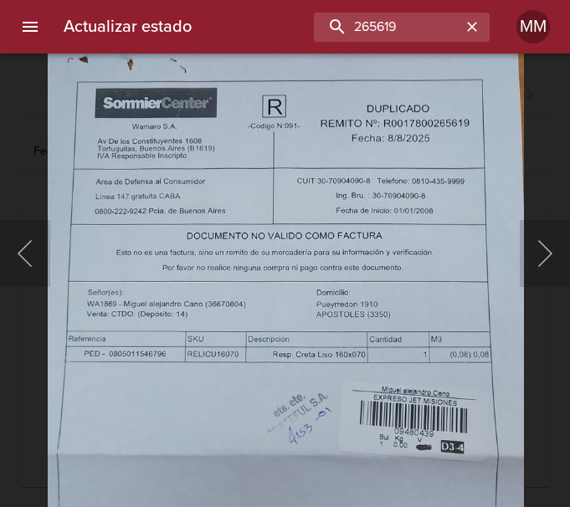
click at [254, 286] on img "Lightbox" at bounding box center [286, 387] width 476 height 683
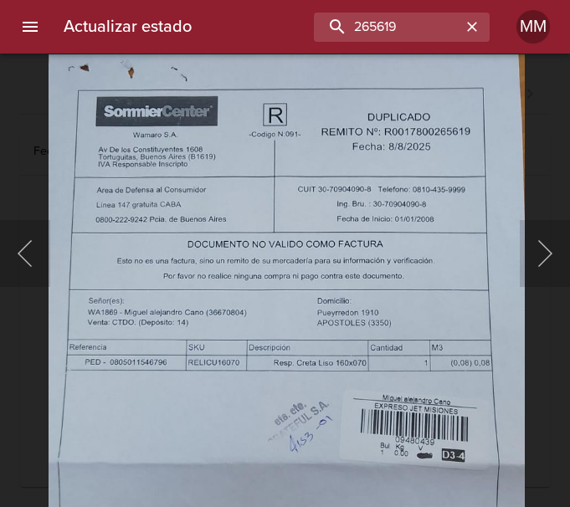
click at [535, 145] on div "Lightbox" at bounding box center [285, 253] width 570 height 507
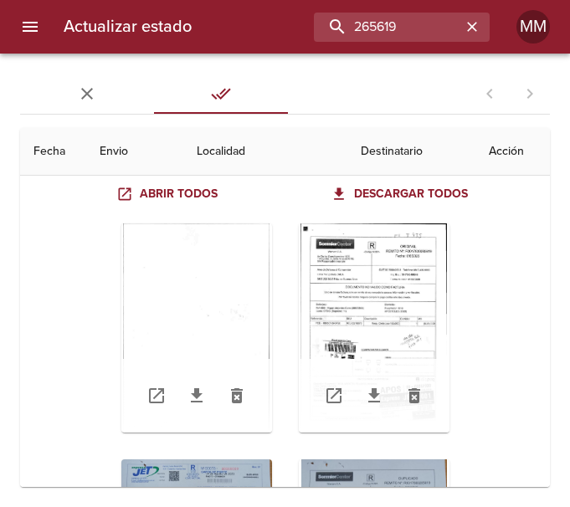
scroll to position [0, 0]
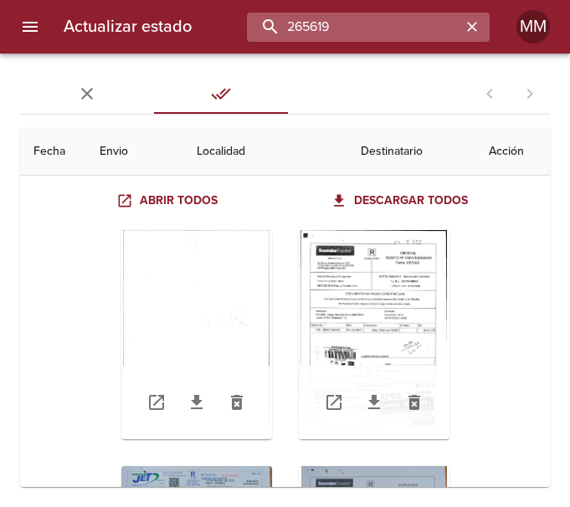
click at [418, 31] on input "265619" at bounding box center [354, 27] width 214 height 29
type input "2"
type input "266375"
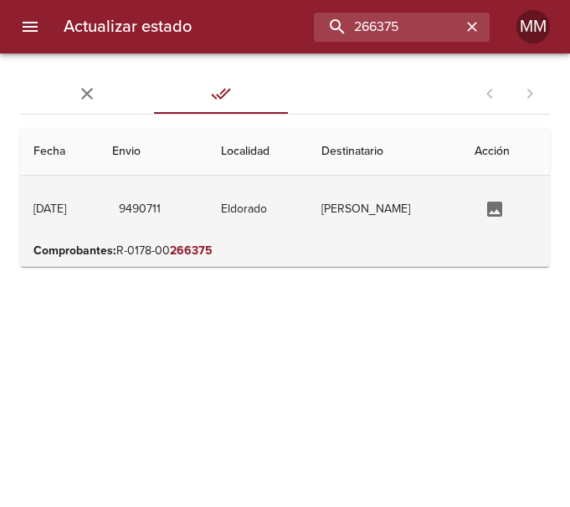
click at [307, 209] on td "Eldorado" at bounding box center [258, 209] width 100 height 67
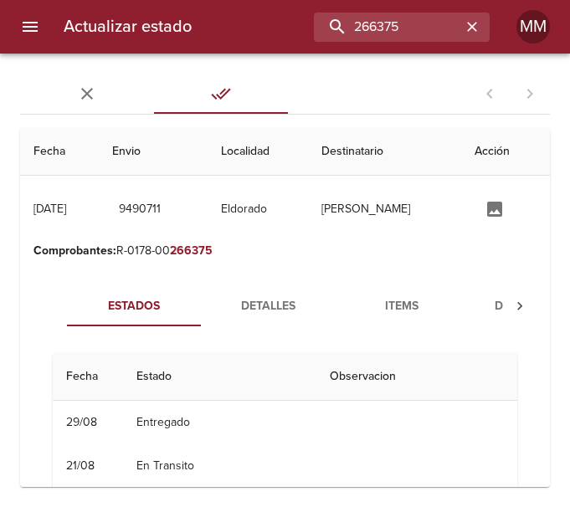
click at [372, 302] on span "Items" at bounding box center [402, 306] width 114 height 21
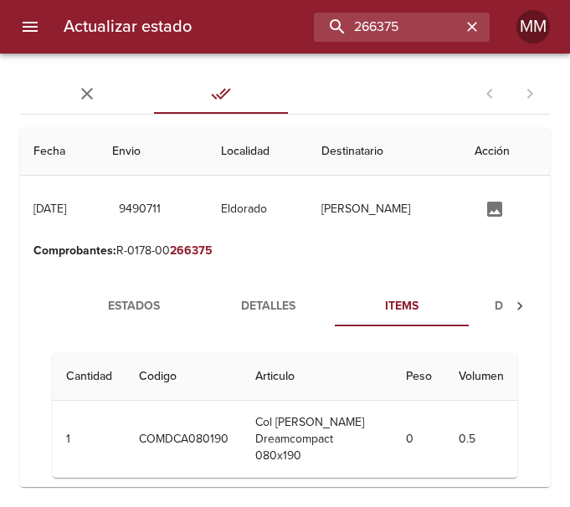
click at [500, 301] on span "Documentos" at bounding box center [536, 306] width 114 height 21
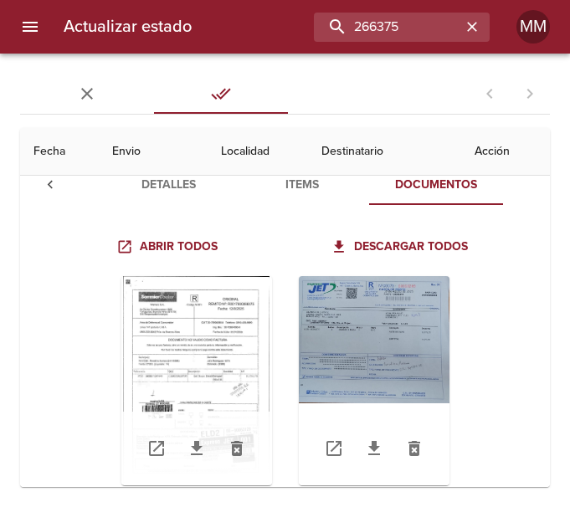
scroll to position [220, 0]
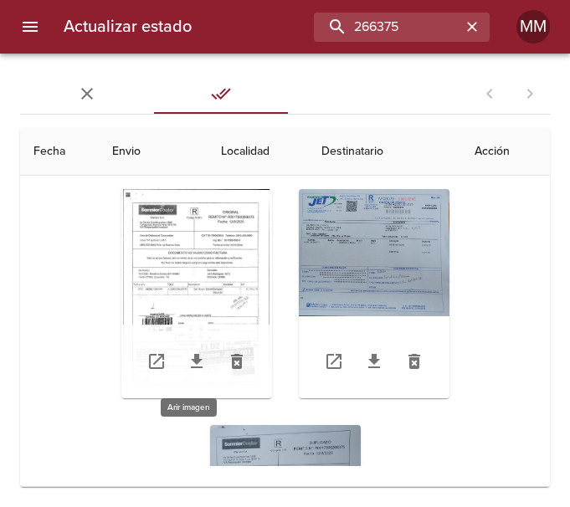
click at [218, 247] on div "Tabla de envíos del cliente" at bounding box center [196, 293] width 151 height 209
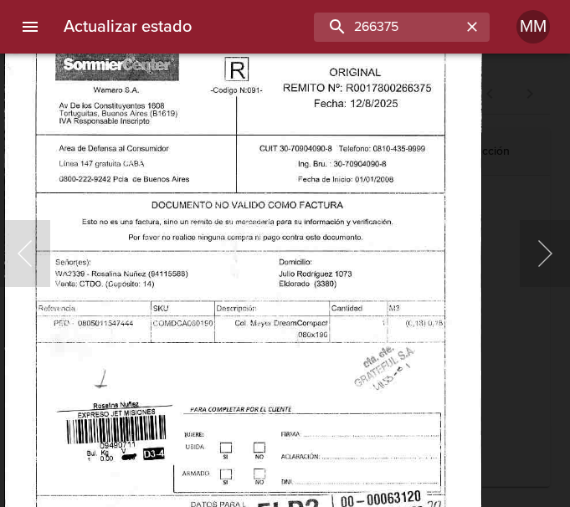
click at [388, 252] on img "Lightbox" at bounding box center [242, 338] width 477 height 683
click at [542, 248] on button "Siguiente" at bounding box center [545, 253] width 50 height 67
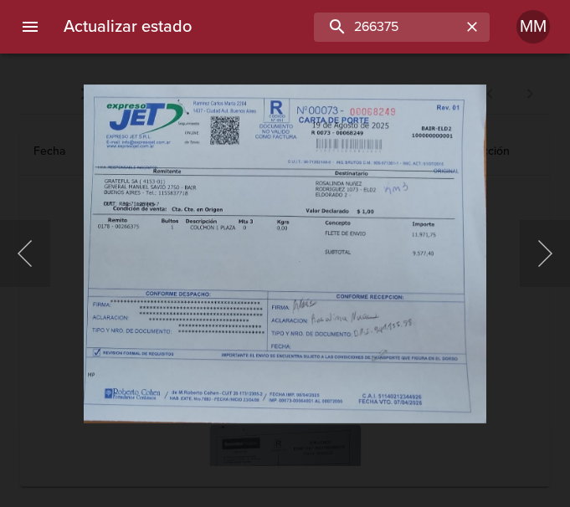
click at [331, 227] on img "Lightbox" at bounding box center [285, 254] width 403 height 339
click at [520, 220] on button "Siguiente" at bounding box center [545, 253] width 50 height 67
